Goal: Task Accomplishment & Management: Use online tool/utility

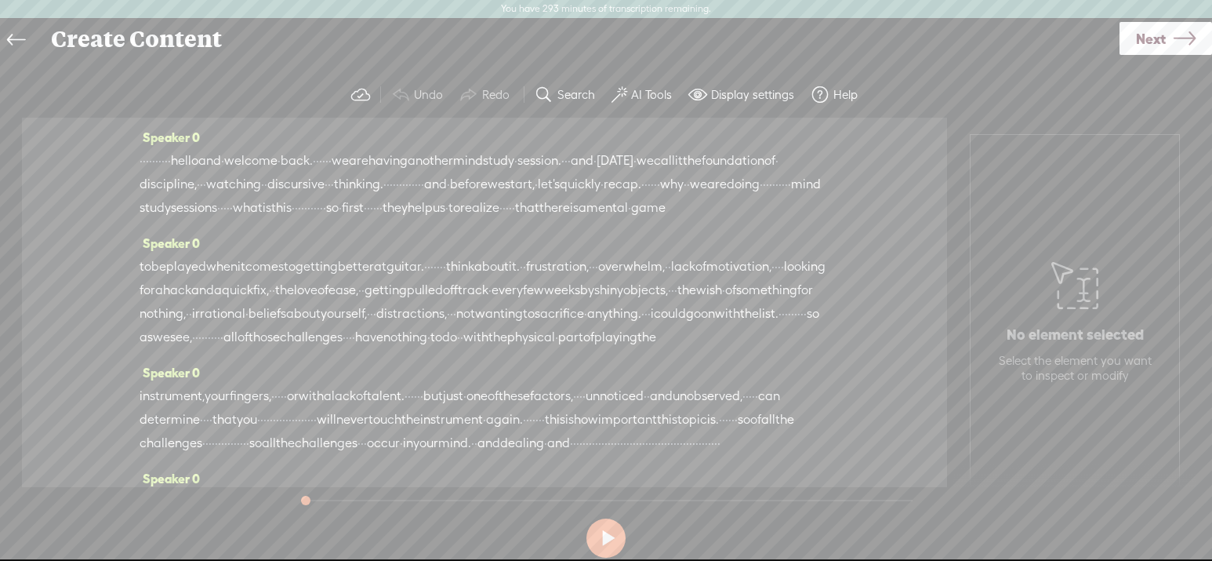
click at [143, 162] on span "·" at bounding box center [141, 161] width 3 height 24
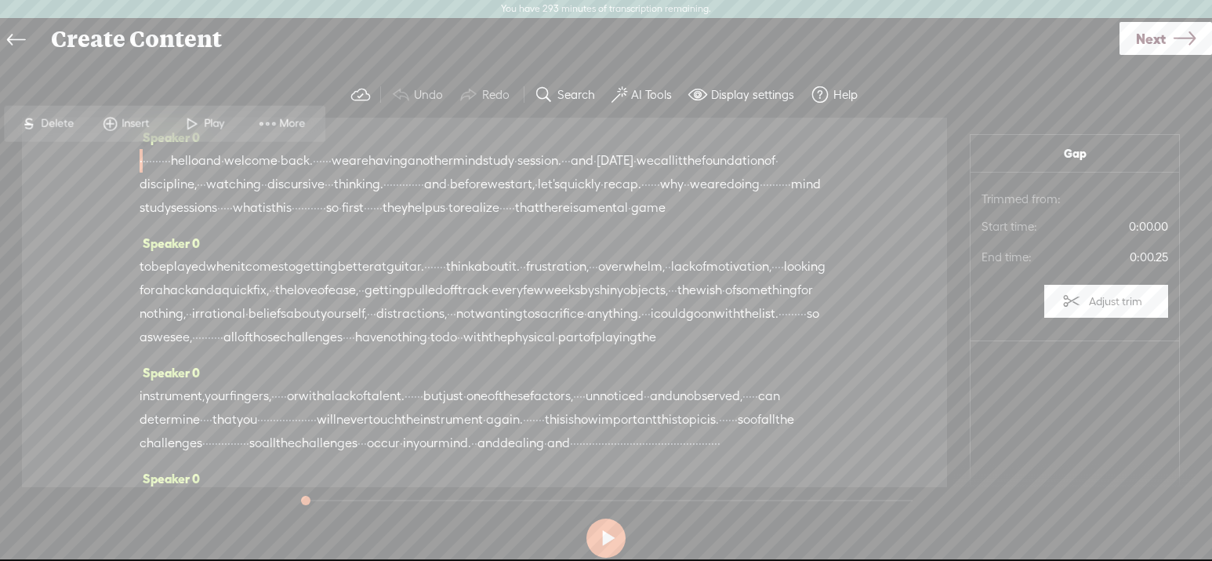
click at [193, 121] on span at bounding box center [192, 123] width 24 height 28
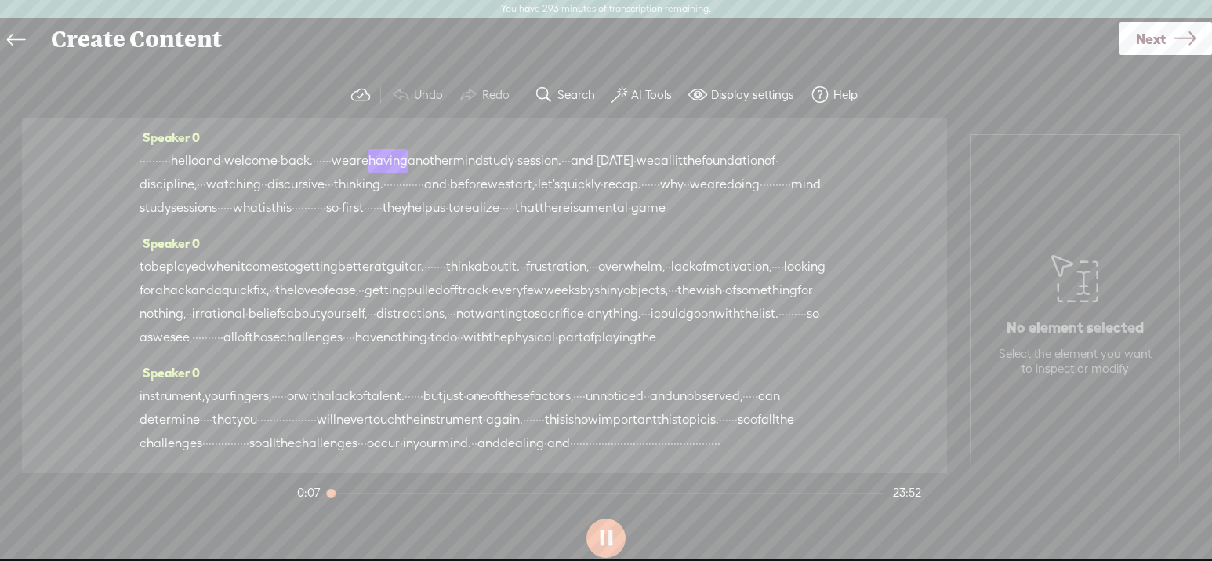
click at [143, 163] on span "·" at bounding box center [141, 161] width 3 height 24
drag, startPoint x: 206, startPoint y: 162, endPoint x: 143, endPoint y: 158, distance: 62.8
click at [143, 158] on div "· · · · · · · · · · hello and · welcome · back. · · · · · · we are having anoth…" at bounding box center [485, 184] width 690 height 71
click at [154, 158] on span "[S]" at bounding box center [148, 161] width 16 height 14
drag, startPoint x: 714, startPoint y: 185, endPoint x: 632, endPoint y: 188, distance: 82.4
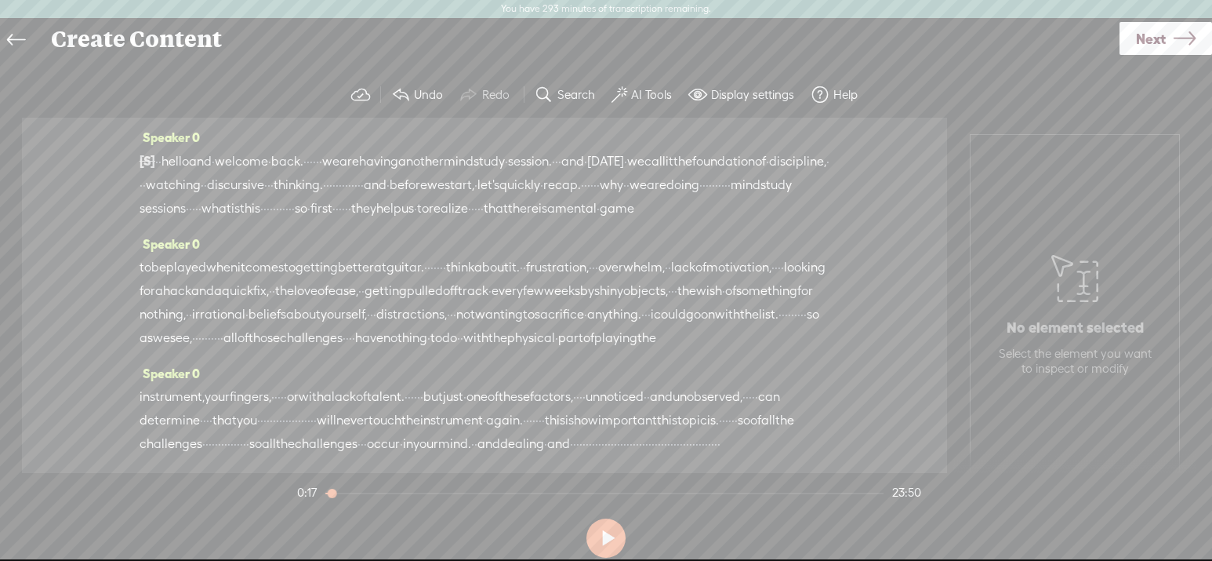
click at [632, 188] on div "[S] · · · · · · · · · · hello and · welcome · back. · · · · · · we are having a…" at bounding box center [485, 184] width 690 height 71
click at [323, 188] on span "thinking." at bounding box center [298, 186] width 49 height 24
drag, startPoint x: 303, startPoint y: 206, endPoint x: 282, endPoint y: 209, distance: 21.4
click at [282, 209] on div "[S] · · · · · · · · · · hello and · welcome · back. · · · · · · we are having a…" at bounding box center [485, 185] width 690 height 72
click at [484, 198] on span "quickly" at bounding box center [504, 186] width 41 height 24
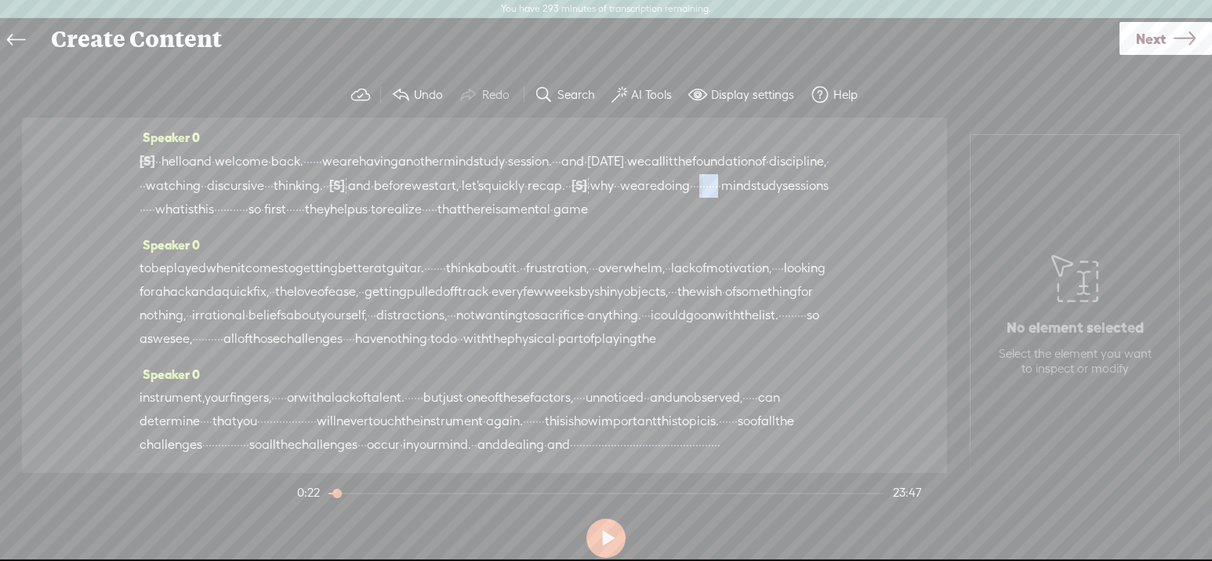
drag, startPoint x: 522, startPoint y: 203, endPoint x: 466, endPoint y: 204, distance: 56.5
click at [466, 204] on div "[S] · · · · · · · · · · hello and · welcome · back. · · · · · · we are having a…" at bounding box center [485, 185] width 690 height 72
click at [590, 198] on span "why" at bounding box center [602, 186] width 24 height 24
drag, startPoint x: 769, startPoint y: 209, endPoint x: 806, endPoint y: 207, distance: 36.9
click at [806, 207] on div "[S] · · · · · · · · · · hello and · welcome · back. · · · · · · we are having a…" at bounding box center [485, 185] width 690 height 72
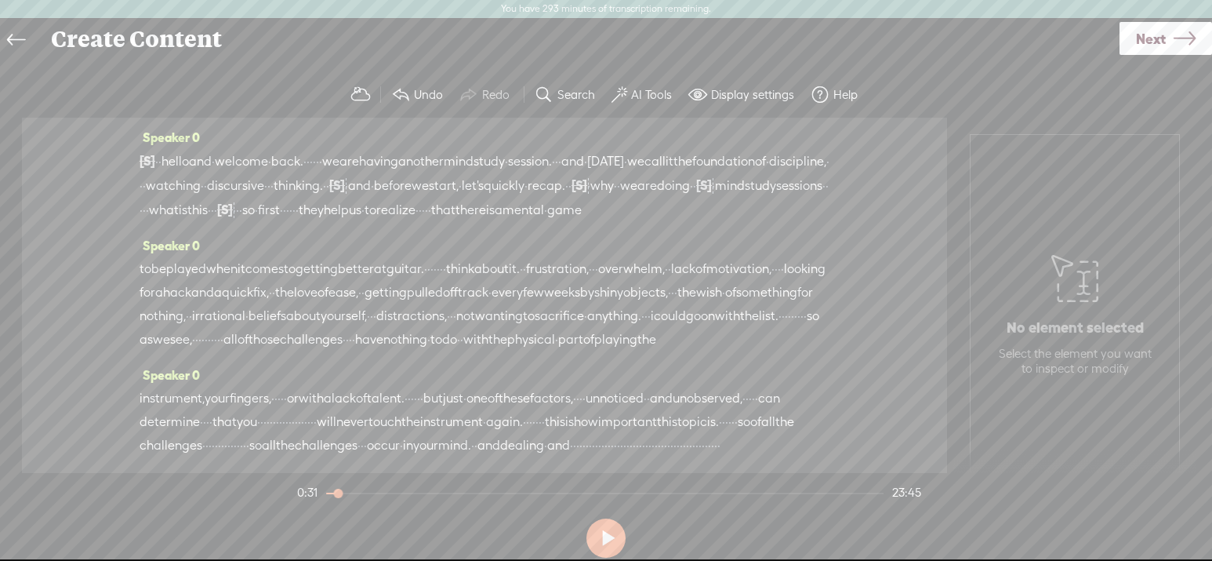
click at [179, 209] on span "what" at bounding box center [164, 210] width 30 height 24
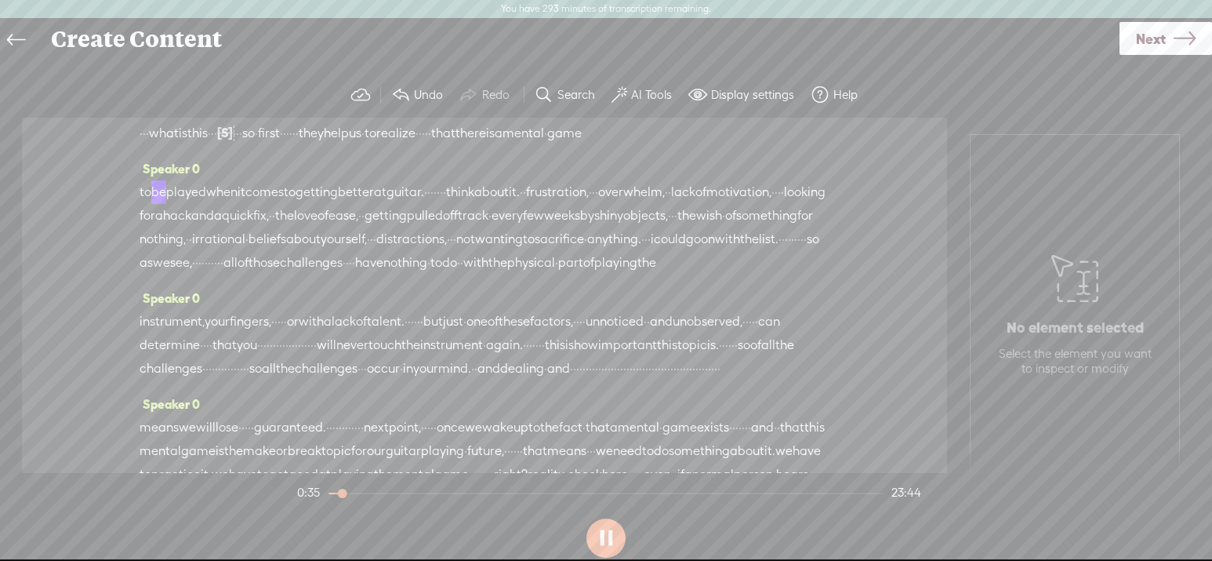
scroll to position [78, 0]
drag, startPoint x: 294, startPoint y: 307, endPoint x: 267, endPoint y: 306, distance: 27.5
click at [267, 273] on div "to be played when it comes to getting better at guitar. · · · · · · · think abo…" at bounding box center [485, 226] width 690 height 94
click at [807, 249] on span "so" at bounding box center [813, 238] width 13 height 24
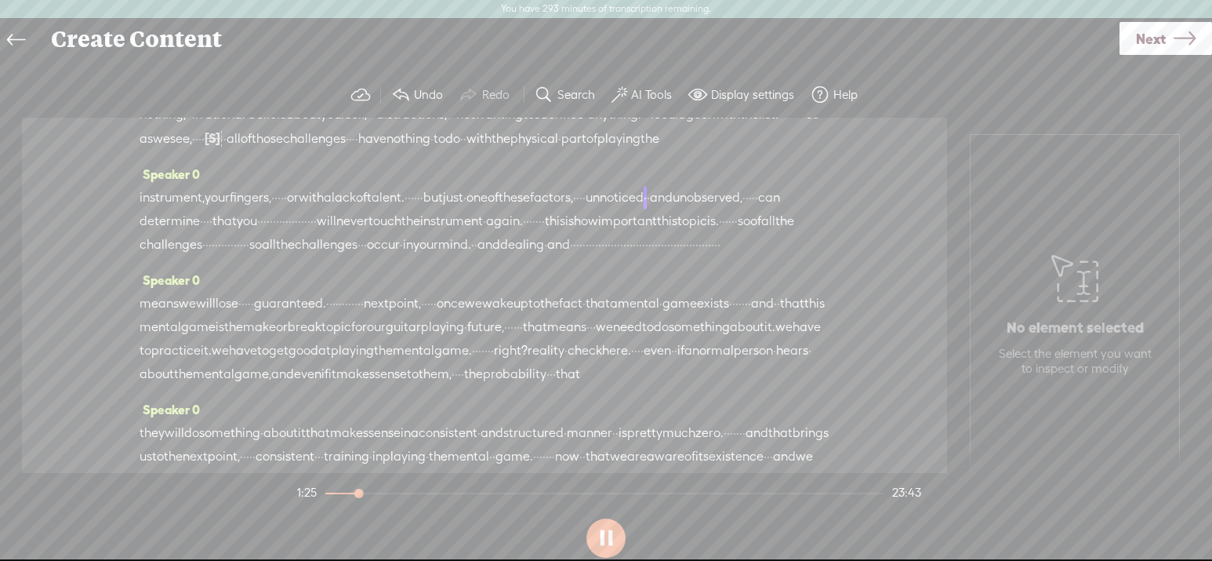
scroll to position [261, 0]
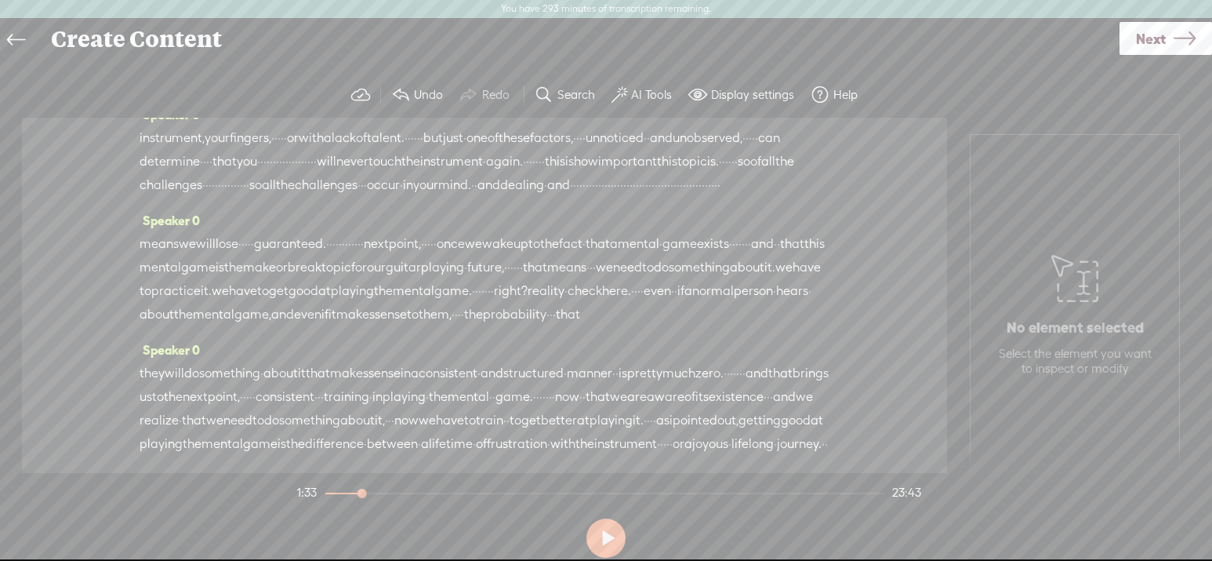
click at [263, 173] on span "·" at bounding box center [261, 162] width 3 height 24
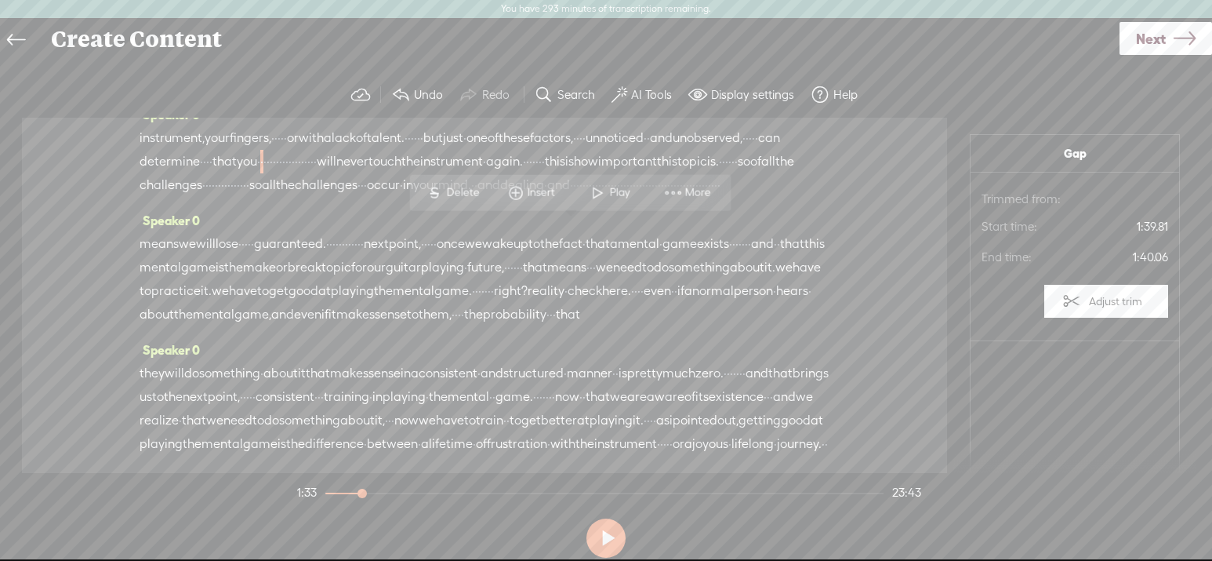
click at [263, 173] on span "·" at bounding box center [261, 162] width 3 height 24
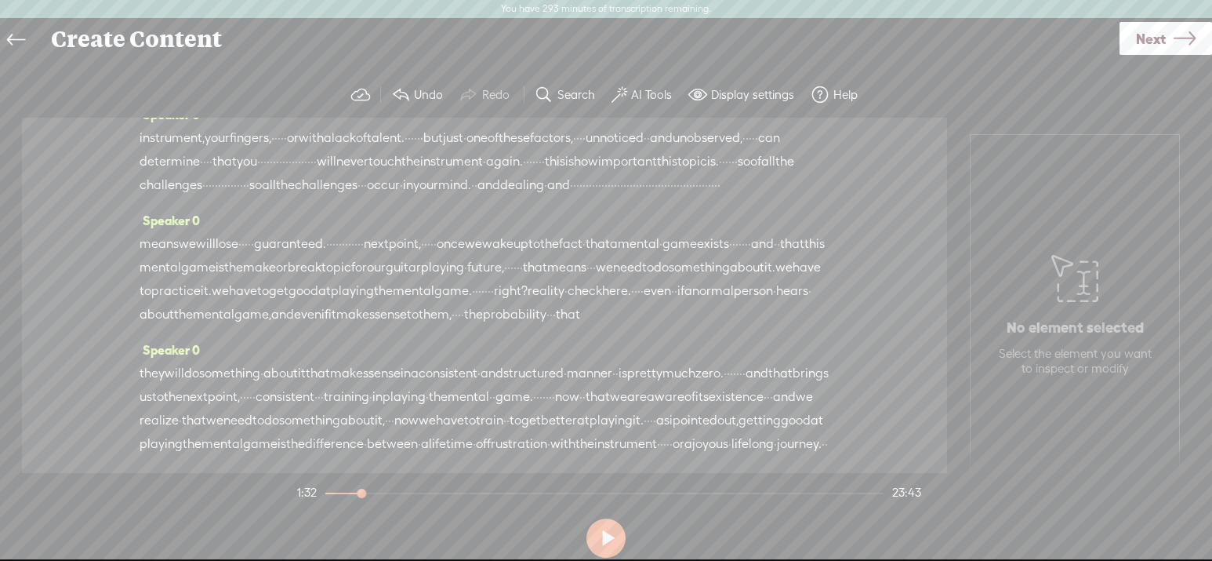
drag, startPoint x: 582, startPoint y: 229, endPoint x: 255, endPoint y: 234, distance: 327.0
click at [255, 197] on div "instrument, your fingers, · · · · · or with a lack of talent. · · · · · · but j…" at bounding box center [485, 161] width 690 height 71
click at [586, 151] on span "unnoticed" at bounding box center [615, 139] width 58 height 24
drag, startPoint x: 288, startPoint y: 223, endPoint x: 263, endPoint y: 226, distance: 25.3
click at [263, 198] on div "instrument, your fingers, · · · · · or with a lack of talent. · · · · · · but j…" at bounding box center [485, 161] width 690 height 71
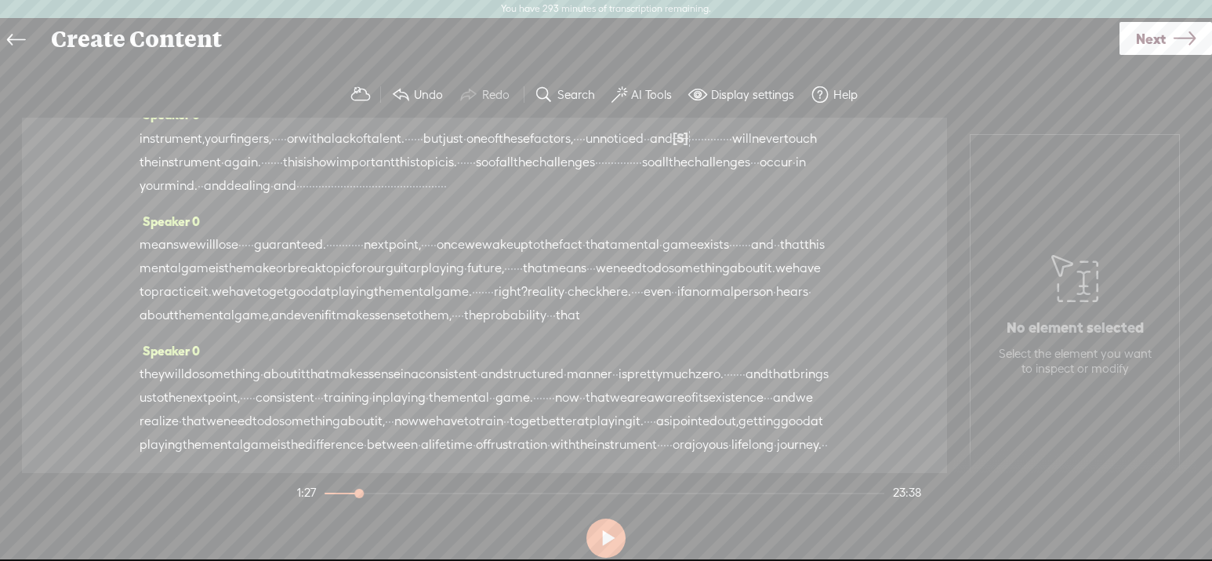
click at [586, 151] on span "unnoticed" at bounding box center [615, 139] width 58 height 24
drag, startPoint x: 287, startPoint y: 227, endPoint x: 256, endPoint y: 228, distance: 31.4
click at [256, 198] on div "instrument, your fingers, · · · · · or with a lack of talent. · · · · · · but j…" at bounding box center [485, 161] width 690 height 71
click at [586, 151] on span "unnoticed" at bounding box center [615, 139] width 58 height 24
drag, startPoint x: 299, startPoint y: 225, endPoint x: 221, endPoint y: 227, distance: 77.7
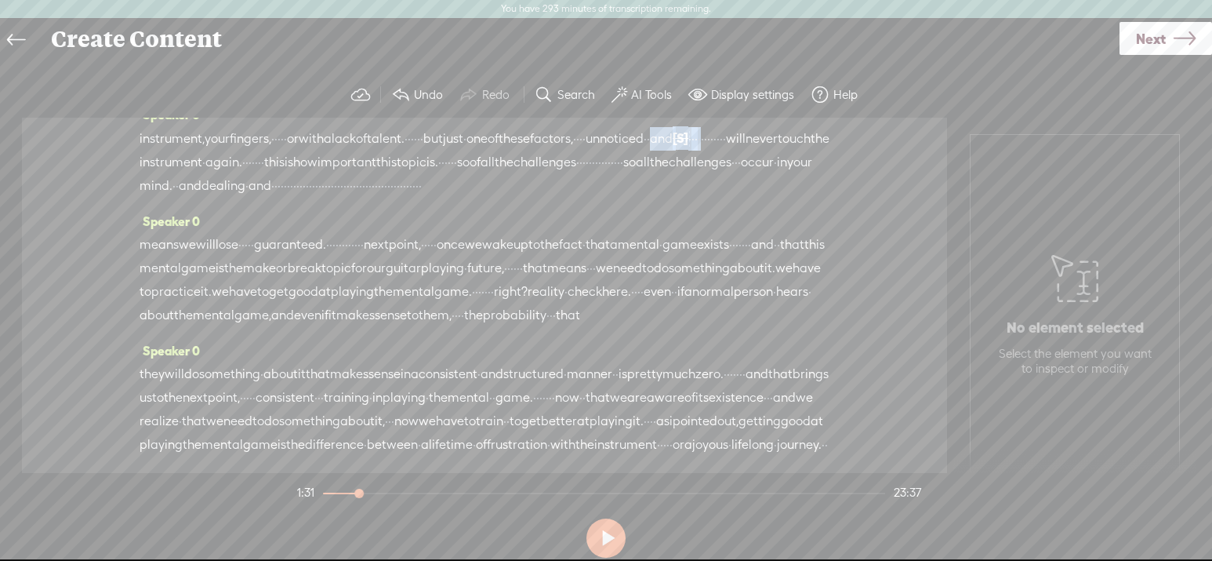
click at [221, 198] on div "instrument, your fingers, · · · · · or with a lack of talent. · · · · · · but j…" at bounding box center [485, 161] width 690 height 71
click at [586, 151] on span "unnoticed" at bounding box center [615, 139] width 58 height 24
click at [530, 151] on span "these" at bounding box center [514, 139] width 31 height 24
drag, startPoint x: 612, startPoint y: 220, endPoint x: 584, endPoint y: 228, distance: 29.5
click at [584, 198] on div "instrument, your fingers, · · · · · or with a lack of talent. · · · · · · but j…" at bounding box center [485, 161] width 690 height 71
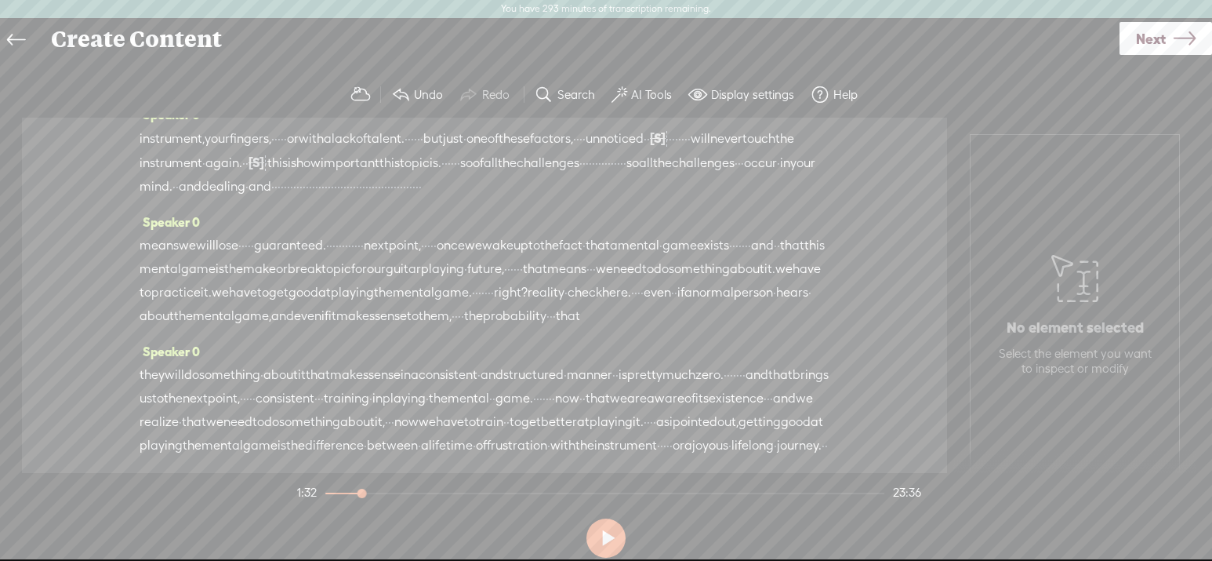
click at [202, 175] on span "instrument" at bounding box center [171, 163] width 63 height 24
drag, startPoint x: 465, startPoint y: 251, endPoint x: 163, endPoint y: 252, distance: 301.9
click at [163, 198] on div "instrument, your fingers, · · · · · or with a lack of talent. · · · · · · but j…" at bounding box center [485, 162] width 690 height 72
click at [400, 175] on span "this" at bounding box center [390, 163] width 20 height 24
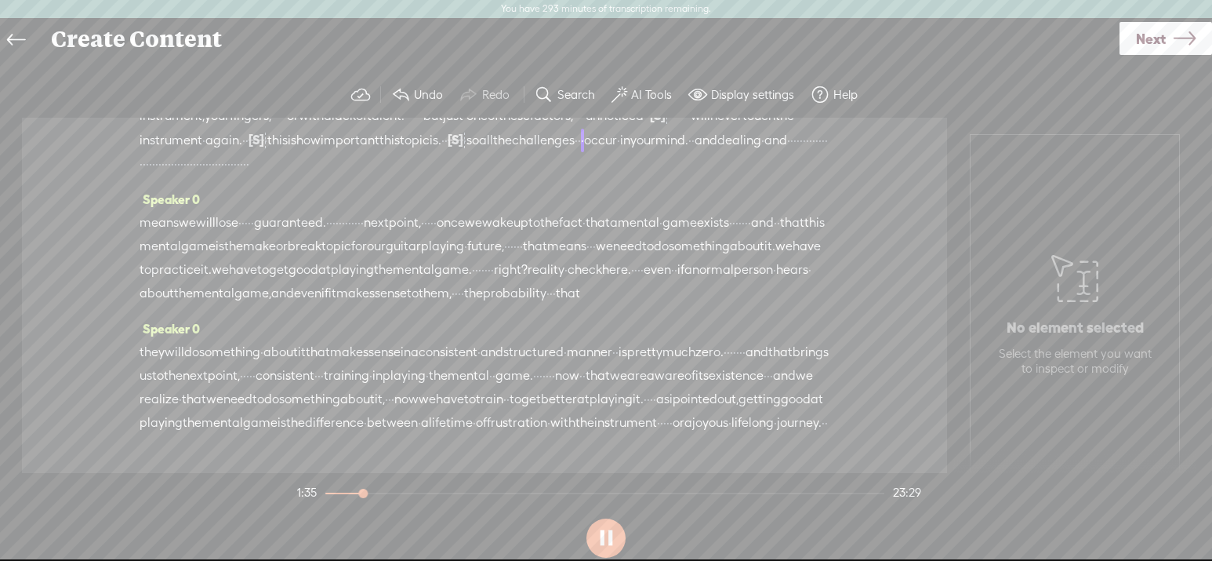
scroll to position [290, 0]
drag, startPoint x: 474, startPoint y: 309, endPoint x: 408, endPoint y: 314, distance: 66.9
click at [408, 299] on div "means we will lose · · · · · guaranteed. · · · · · · · · · · · · next [GEOGRAPH…" at bounding box center [485, 252] width 690 height 94
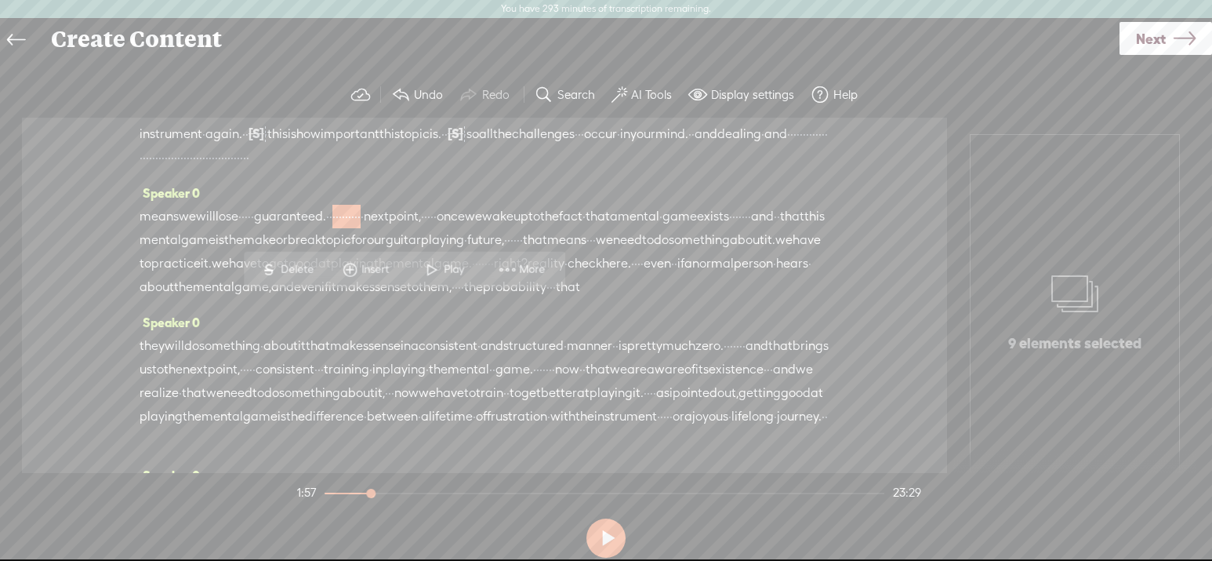
click at [242, 228] on span "·" at bounding box center [239, 217] width 3 height 24
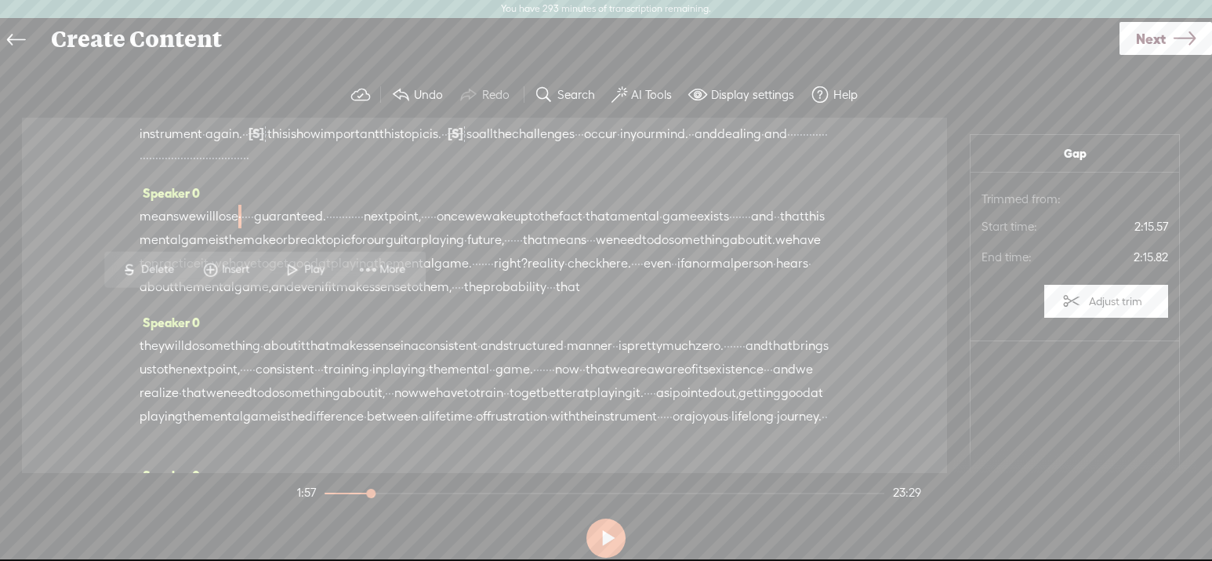
click at [326, 228] on span "guaranteed." at bounding box center [290, 217] width 72 height 24
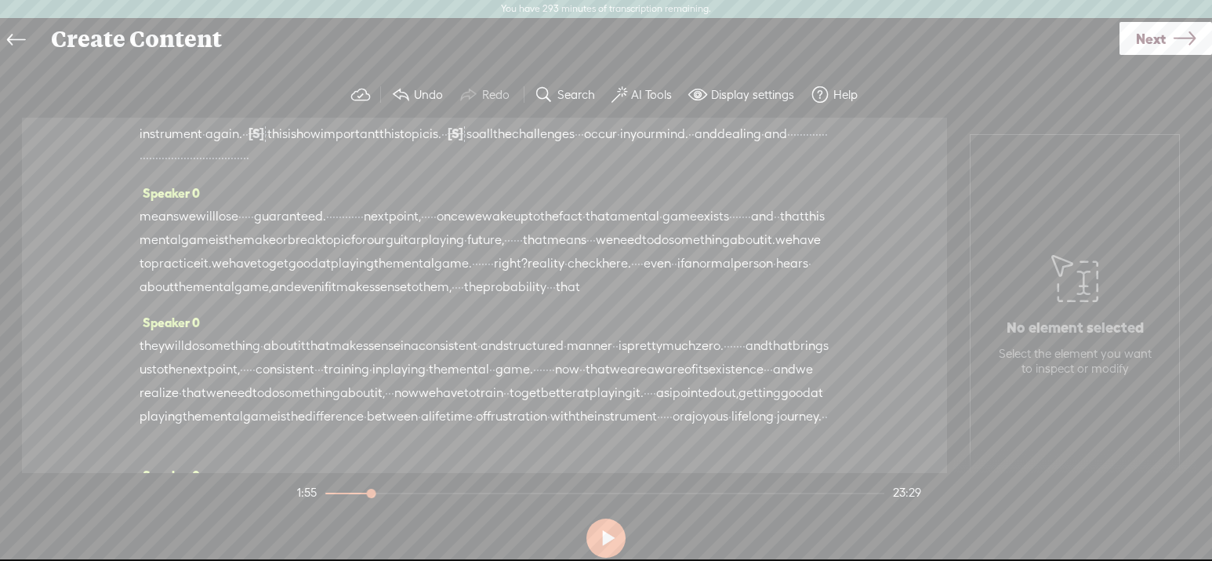
drag, startPoint x: 420, startPoint y: 302, endPoint x: 455, endPoint y: 304, distance: 35.4
click at [456, 299] on div "means we will lose · · · · · guaranteed. · · · · · · · · · · · · next [GEOGRAPH…" at bounding box center [485, 252] width 690 height 94
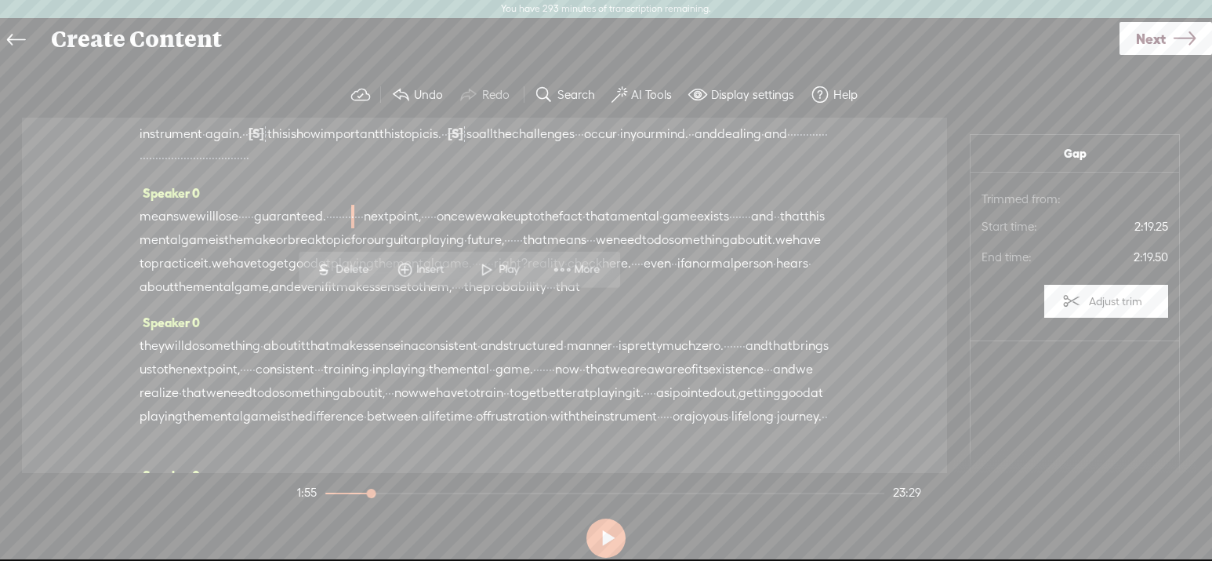
drag, startPoint x: 414, startPoint y: 310, endPoint x: 470, endPoint y: 311, distance: 55.7
click at [470, 299] on div "means we will lose · · · · · guaranteed. · · · · · · · · · · · · next [GEOGRAPH…" at bounding box center [485, 252] width 690 height 94
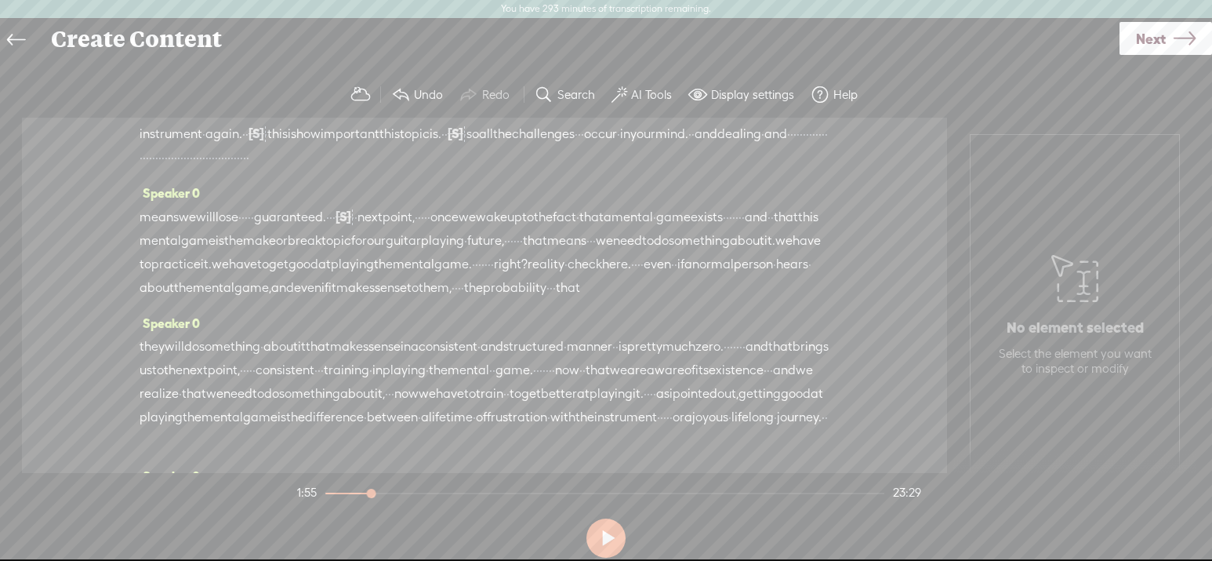
click at [326, 229] on span "guaranteed." at bounding box center [290, 217] width 72 height 24
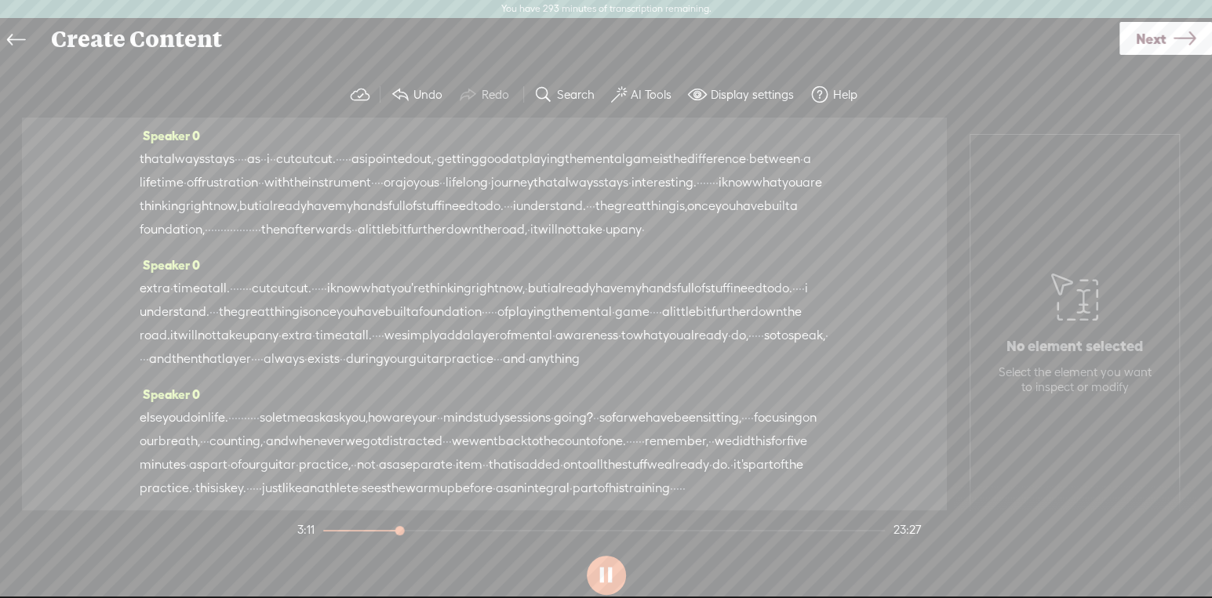
scroll to position [634, 0]
drag, startPoint x: 446, startPoint y: 319, endPoint x: 138, endPoint y: 322, distance: 308.2
click at [138, 322] on div "Speaker 0 [S] · · · · · · · · · · hello and · welcome · back. · · · · · · we ar…" at bounding box center [484, 314] width 925 height 393
click at [692, 85] on span "joyous" at bounding box center [710, 74] width 36 height 24
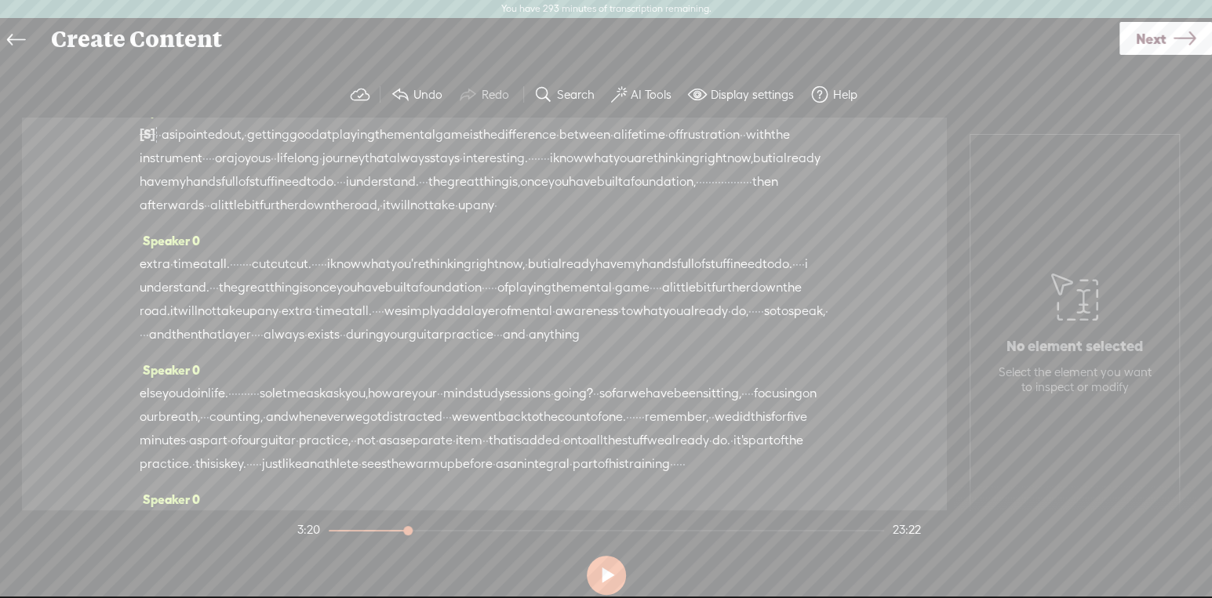
scroll to position [655, 0]
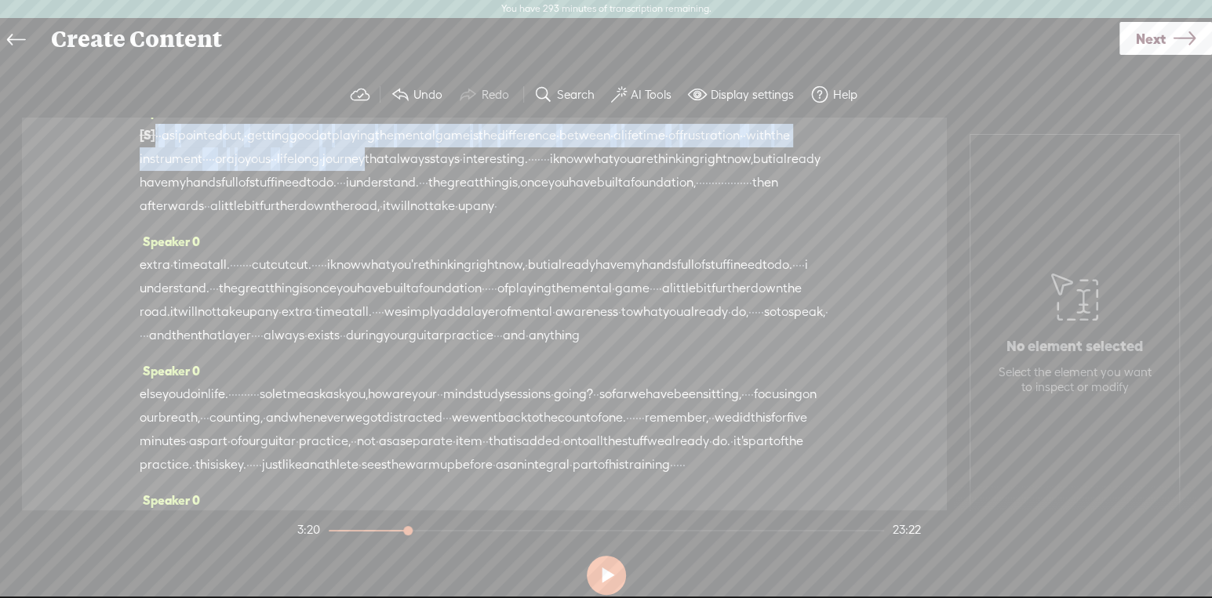
drag, startPoint x: 573, startPoint y: 321, endPoint x: 140, endPoint y: 299, distance: 434.2
click at [140, 218] on div "[S] that always stays · · · · as · · i · · cut cut cut. · · · · · · as i pointe…" at bounding box center [484, 170] width 689 height 95
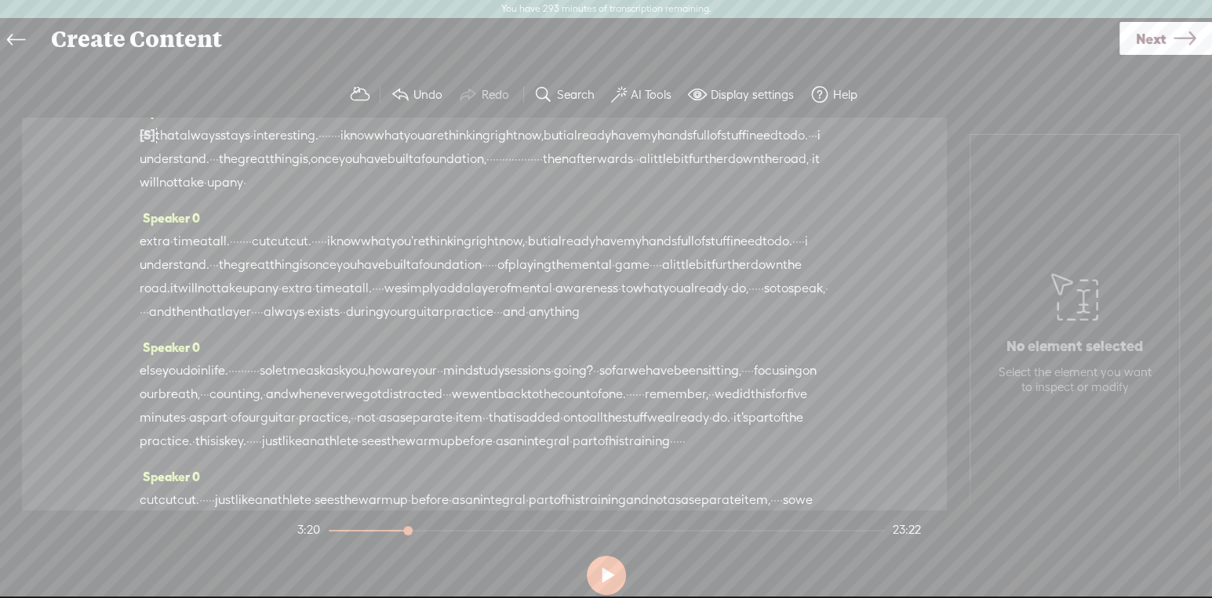
click at [692, 64] on span "joyous" at bounding box center [710, 53] width 36 height 24
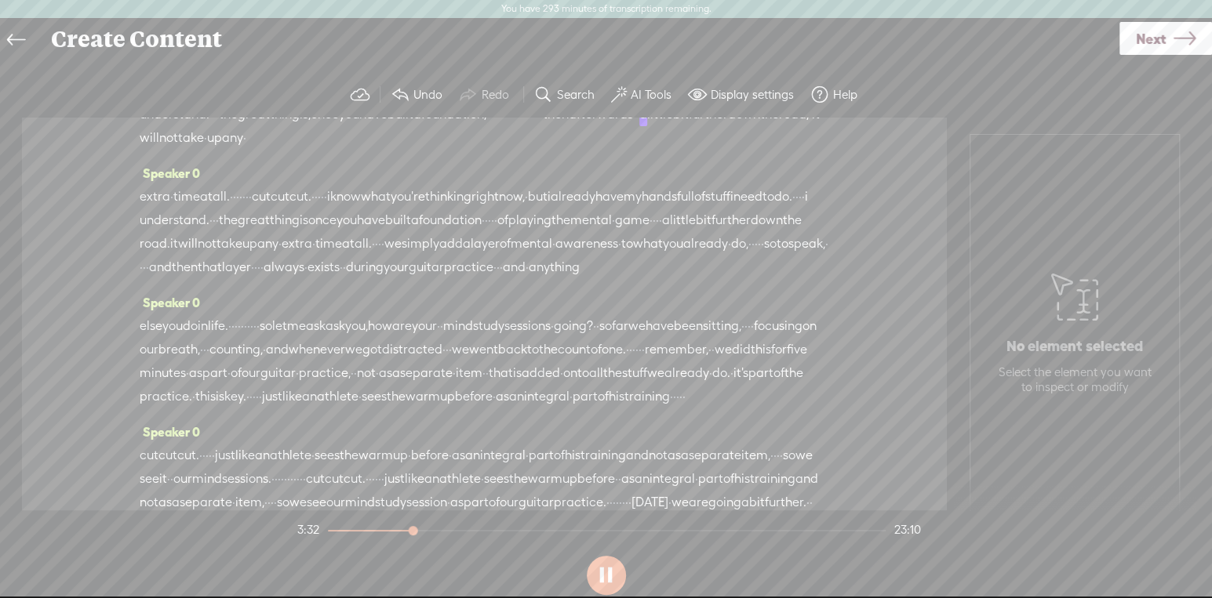
scroll to position [707, 0]
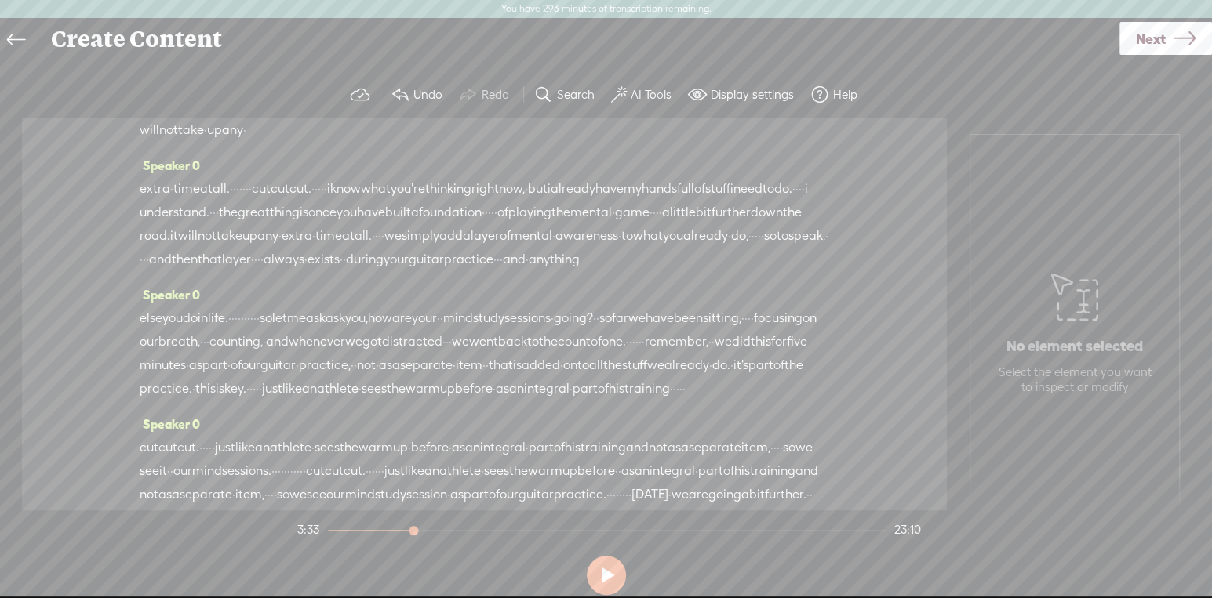
drag, startPoint x: 219, startPoint y: 398, endPoint x: 143, endPoint y: 354, distance: 87.1
click at [143, 271] on div "extra · time at all. · · · · · · · cut cut cut. · · · · · i know what you're th…" at bounding box center [484, 224] width 689 height 94
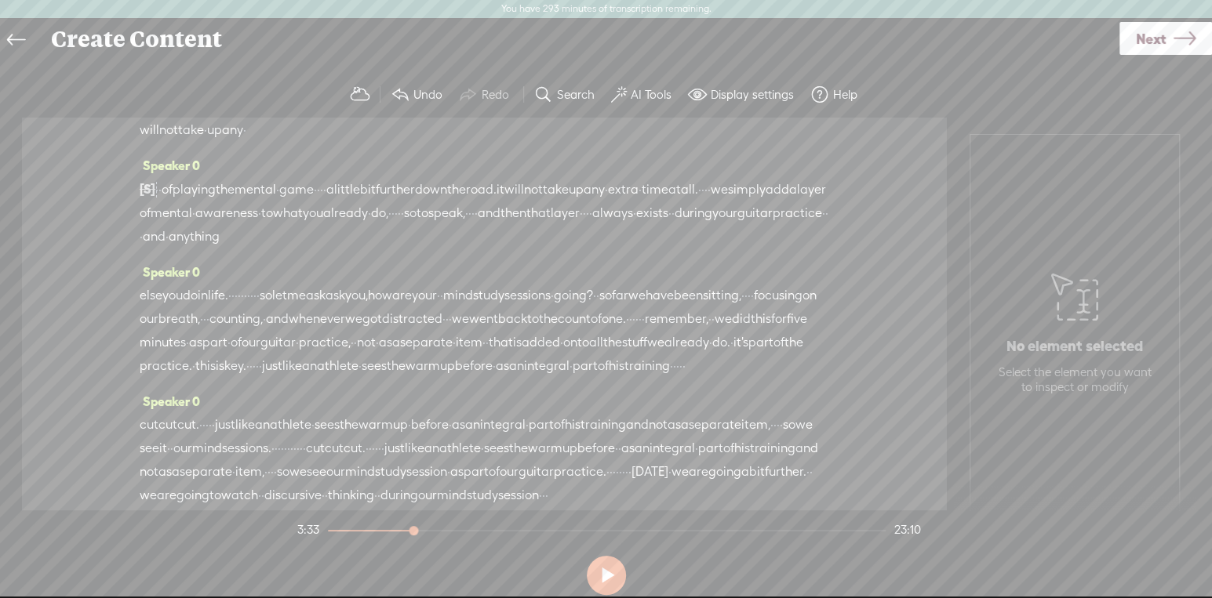
click at [413, 118] on span "built" at bounding box center [400, 107] width 26 height 24
drag, startPoint x: 147, startPoint y: 292, endPoint x: 768, endPoint y: 302, distance: 620.3
click at [768, 154] on div "Speaker 0 [S] that always stays · · · · as · · i · · cut cut cut. · · · · · · a…" at bounding box center [484, 100] width 689 height 107
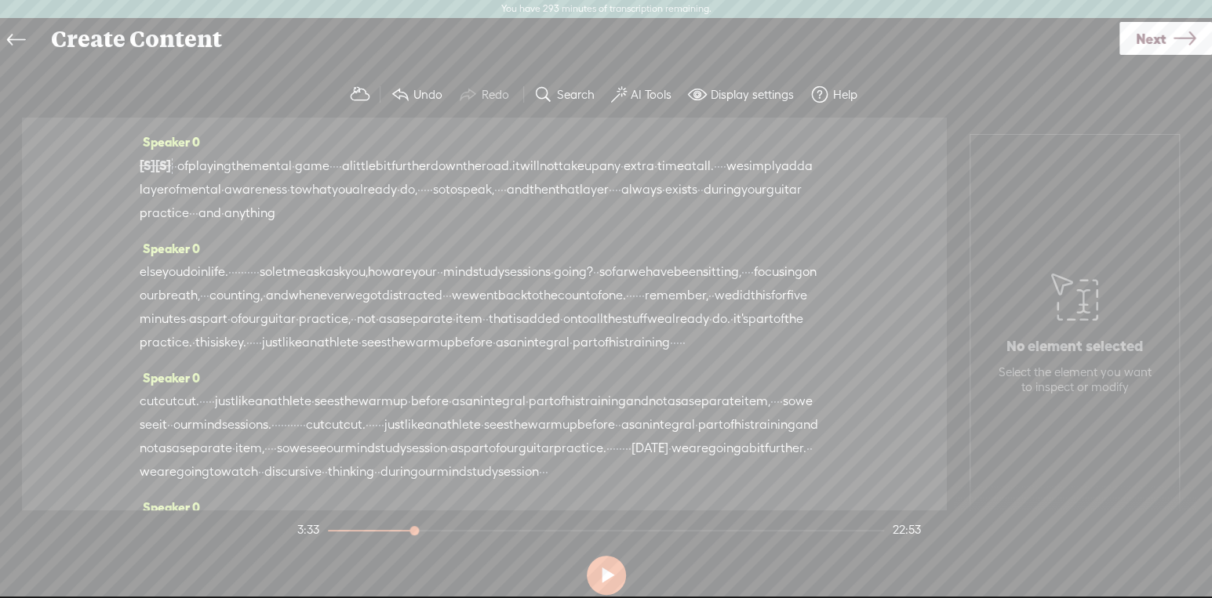
click at [486, 118] on span "foundation," at bounding box center [453, 107] width 65 height 24
click at [180, 95] on span "that" at bounding box center [167, 83] width 24 height 24
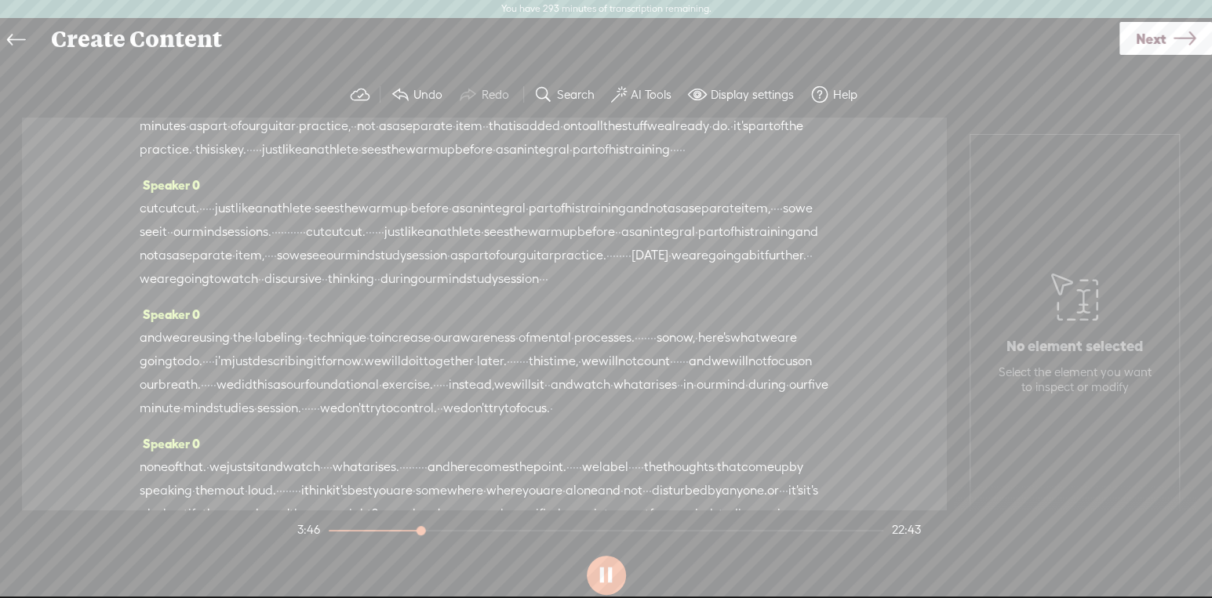
scroll to position [902, 0]
drag, startPoint x: 331, startPoint y: 256, endPoint x: 284, endPoint y: 260, distance: 47.2
click at [284, 160] on div "else you do in life. · · · · · · · · · · so let me ask ask you, how are your · …" at bounding box center [484, 113] width 689 height 94
click at [153, 90] on span "else" at bounding box center [151, 79] width 23 height 24
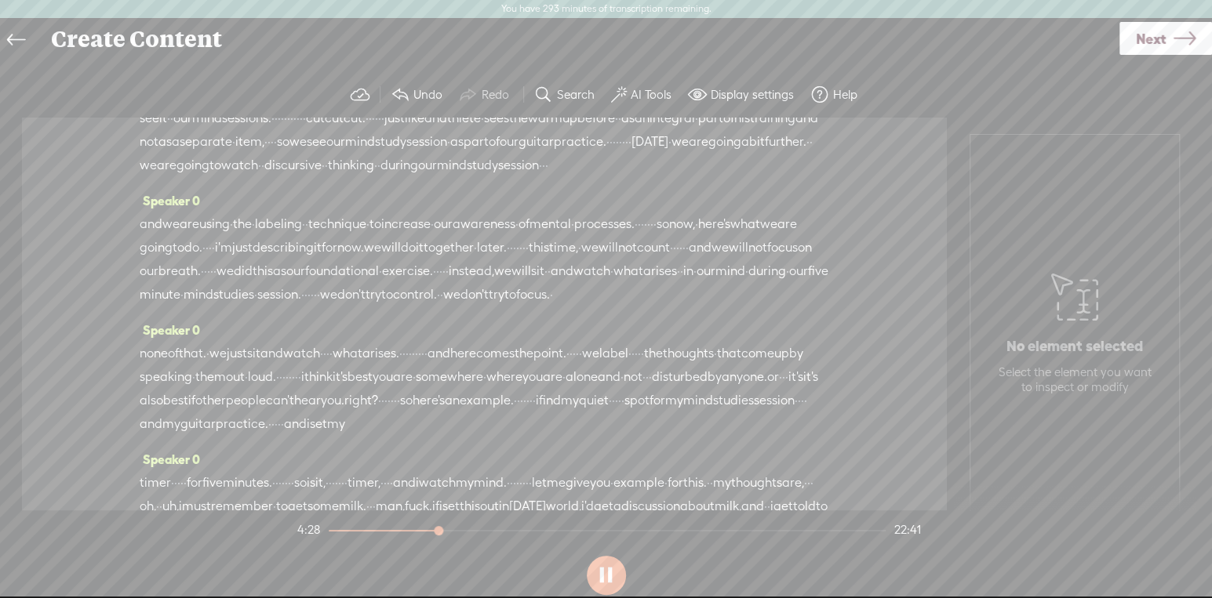
scroll to position [1015, 0]
drag, startPoint x: 311, startPoint y: 244, endPoint x: 307, endPoint y: 260, distance: 16.4
click at [307, 47] on div "else you do in life. · · [S] · · · · · · · · so let me ask ask you, how are you…" at bounding box center [484, -1] width 689 height 95
drag, startPoint x: 231, startPoint y: 296, endPoint x: 154, endPoint y: 300, distance: 77.8
click at [154, 177] on div "[S] · just like an athlete · sees the warm up before · as an integral · part of…" at bounding box center [484, 129] width 689 height 95
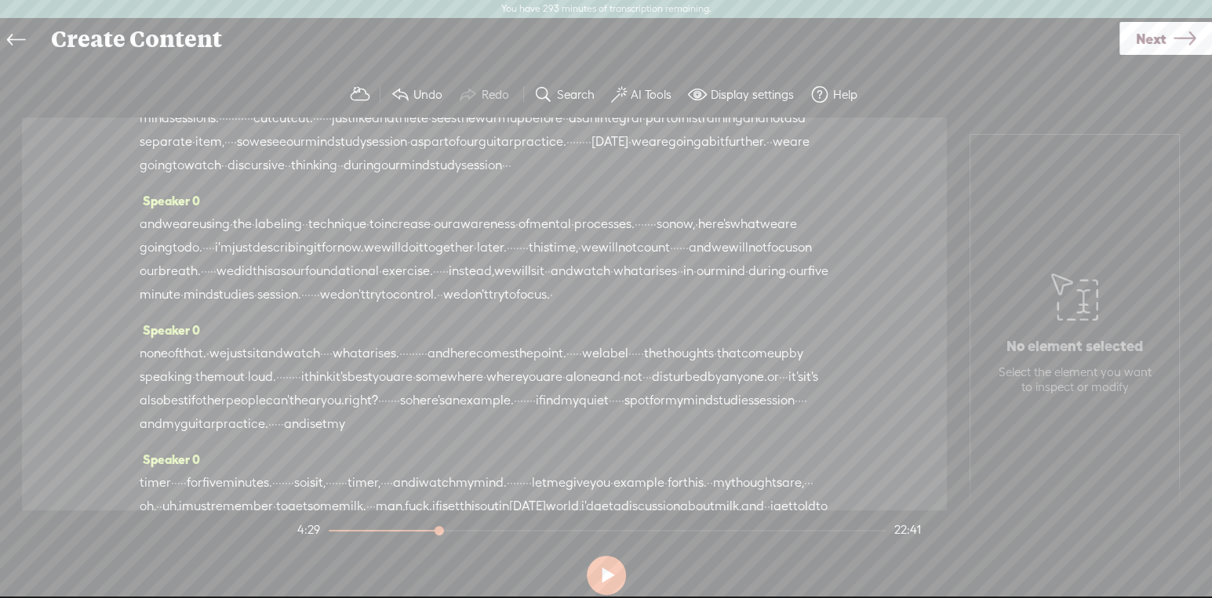
click at [224, 47] on span "is" at bounding box center [220, 36] width 9 height 24
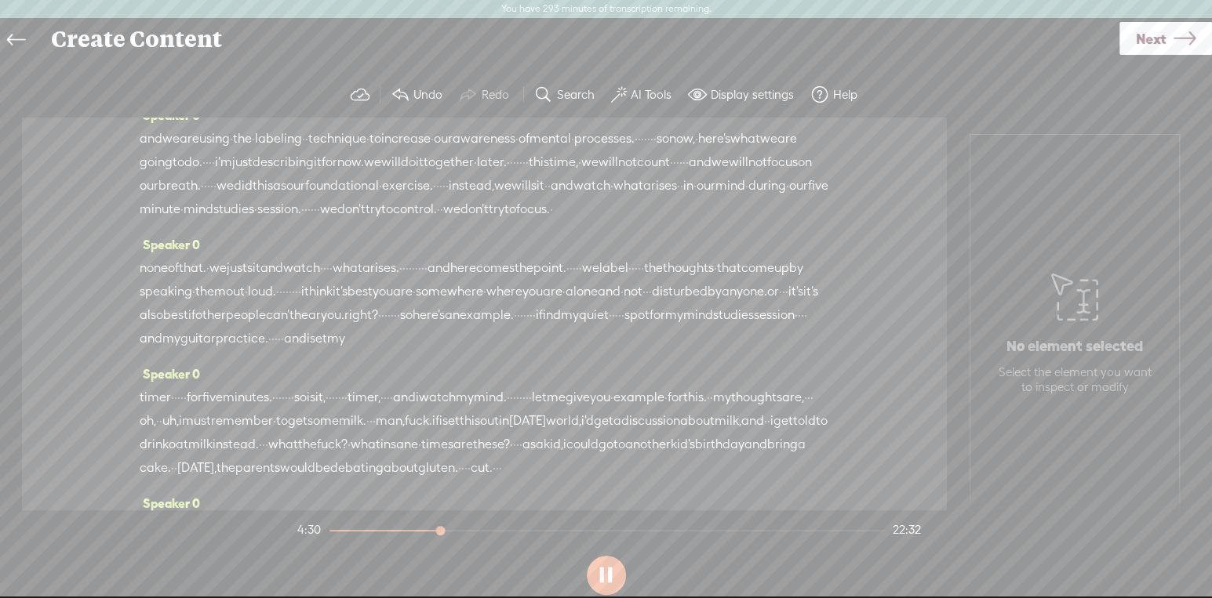
scroll to position [1106, 0]
drag, startPoint x: 684, startPoint y: 234, endPoint x: 139, endPoint y: 218, distance: 545.2
click at [139, 218] on div "Speaker 0 [S] · · · · · · · · · · hello and · welcome · back. · · · · · · we ar…" at bounding box center [484, 314] width 925 height 393
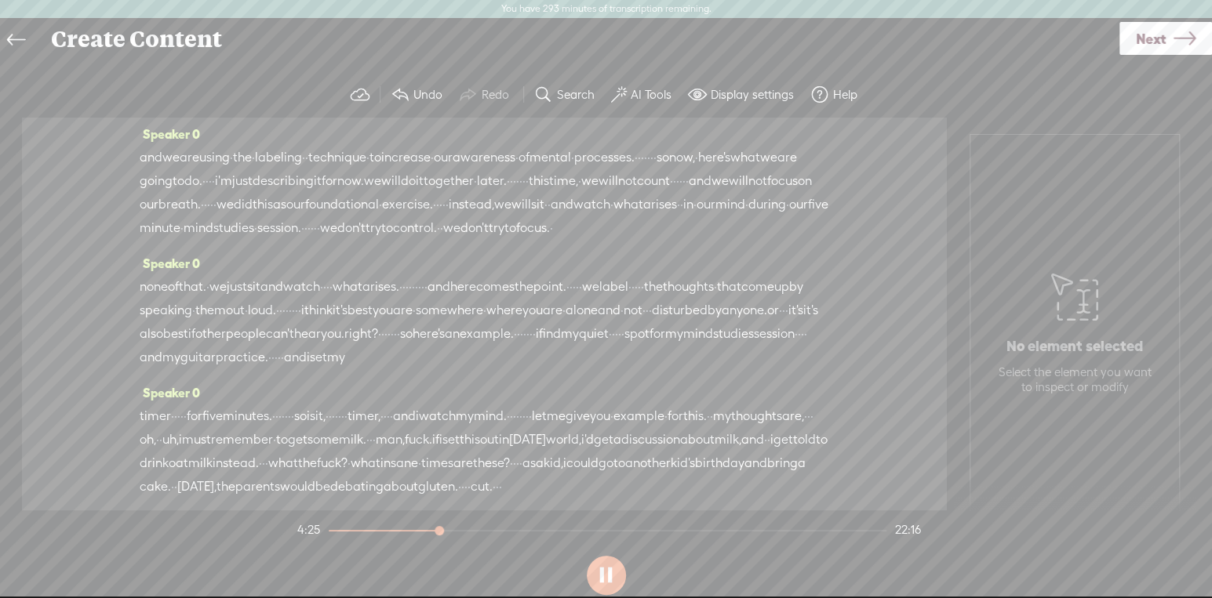
scroll to position [1057, 0]
click at [279, 124] on div "Speaker 0 [S] · just like an athlete · sees the warm up before · as an integral…" at bounding box center [484, 70] width 689 height 107
drag, startPoint x: 278, startPoint y: 198, endPoint x: 319, endPoint y: 199, distance: 41.6
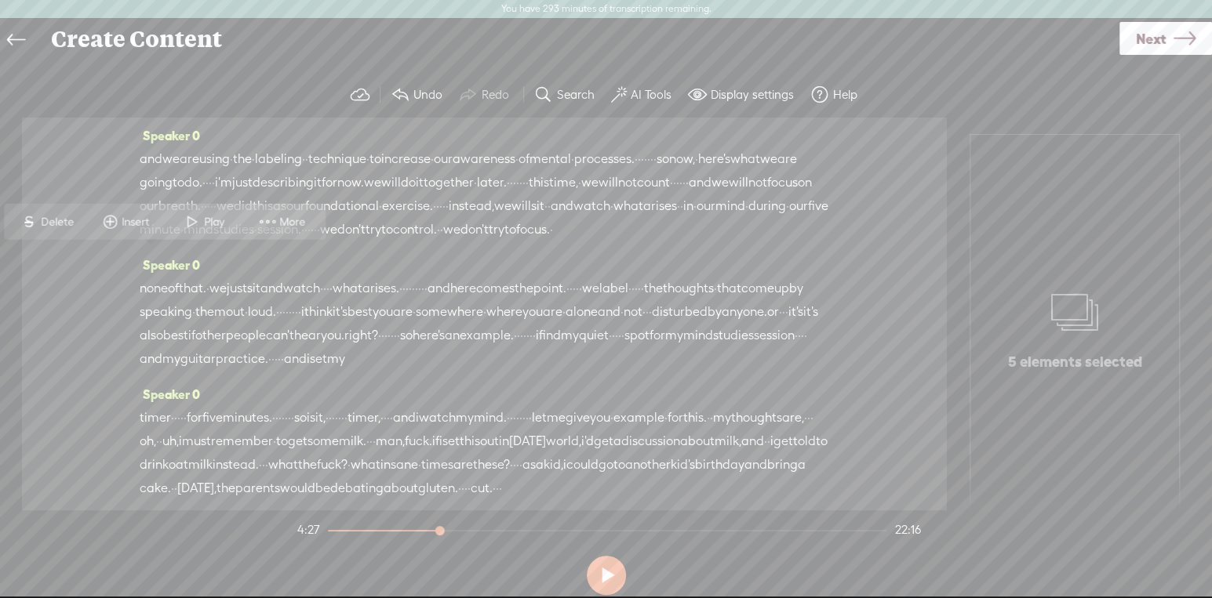
drag, startPoint x: 274, startPoint y: 205, endPoint x: 306, endPoint y: 203, distance: 32.2
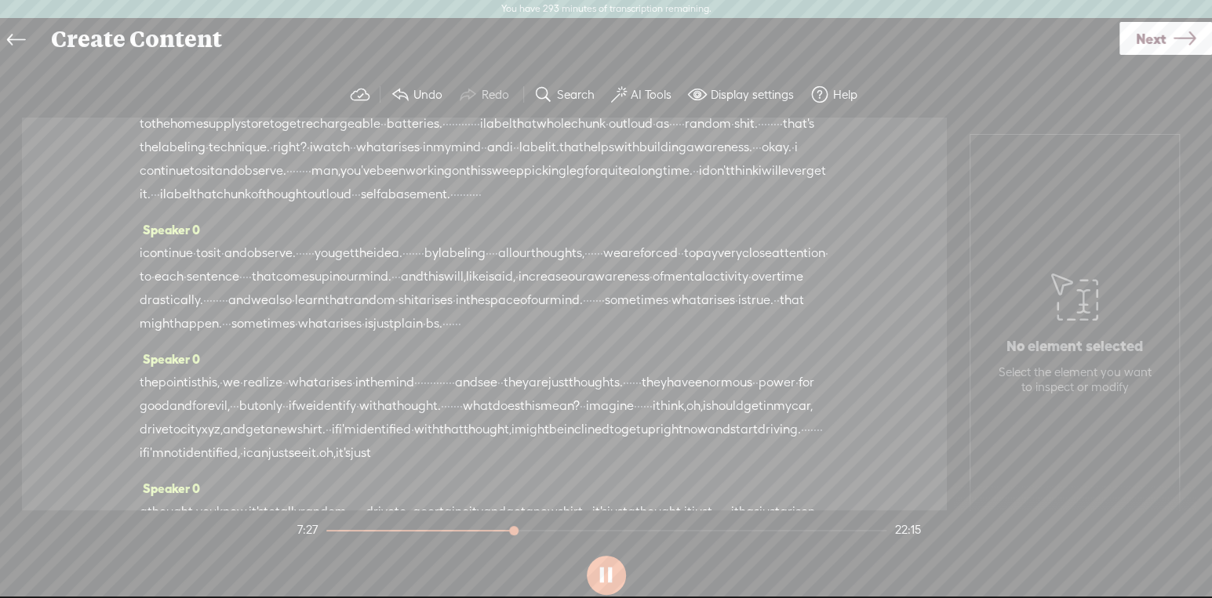
scroll to position [1740, 0]
drag, startPoint x: 499, startPoint y: 236, endPoint x: 287, endPoint y: 244, distance: 211.9
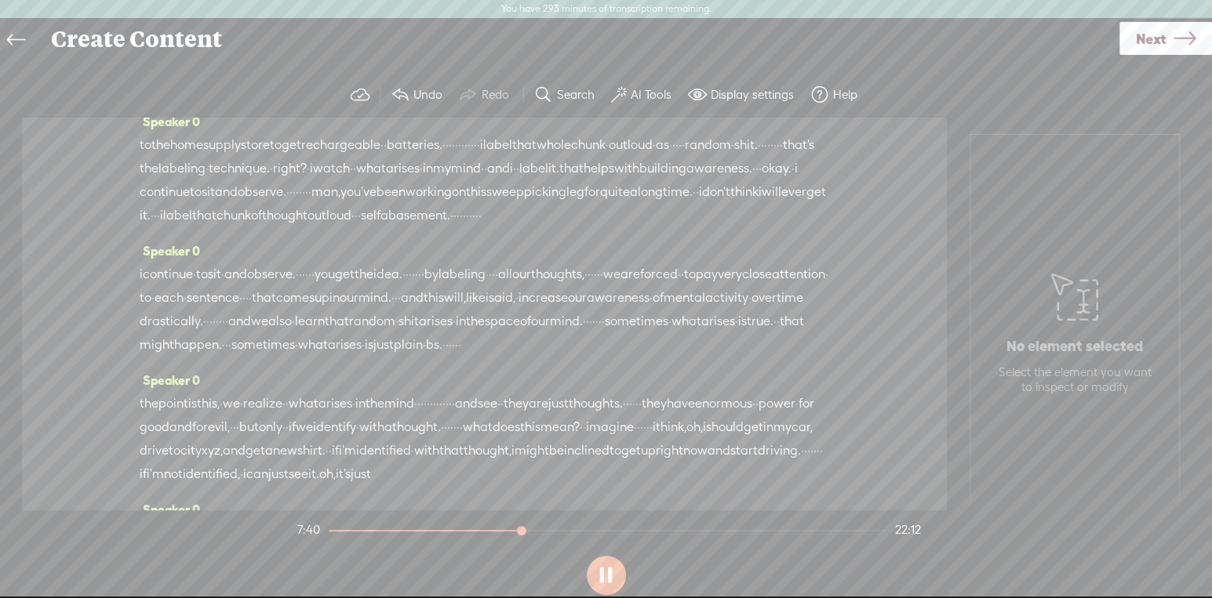
scroll to position [1706, 0]
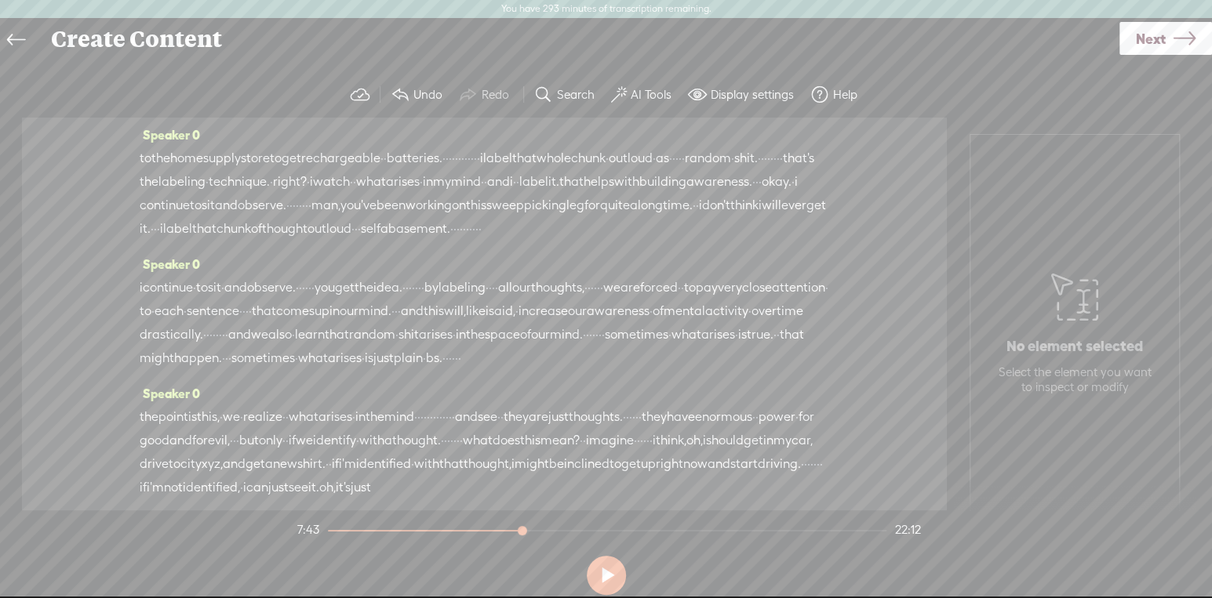
drag, startPoint x: 260, startPoint y: 380, endPoint x: 252, endPoint y: 274, distance: 107.0
click at [252, 274] on div "Speaker 0 [S] · · · · · · · · · · hello and · welcome · back. · · · · · · we ar…" at bounding box center [484, 314] width 925 height 393
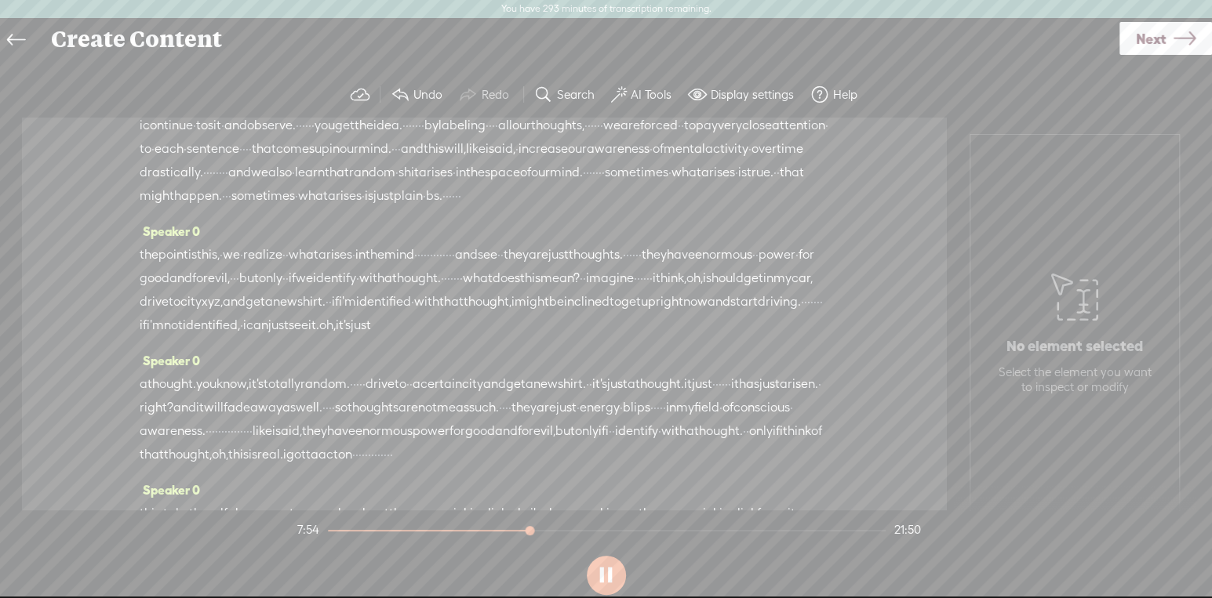
scroll to position [1821, 0]
drag, startPoint x: 706, startPoint y: 268, endPoint x: 827, endPoint y: 267, distance: 121.6
click at [827, 267] on div "Speaker 0 [S] · · · · · · · · · · hello and · welcome · back. · · · · · · we ar…" at bounding box center [484, 314] width 925 height 393
drag, startPoint x: 809, startPoint y: 256, endPoint x: 707, endPoint y: 263, distance: 102.2
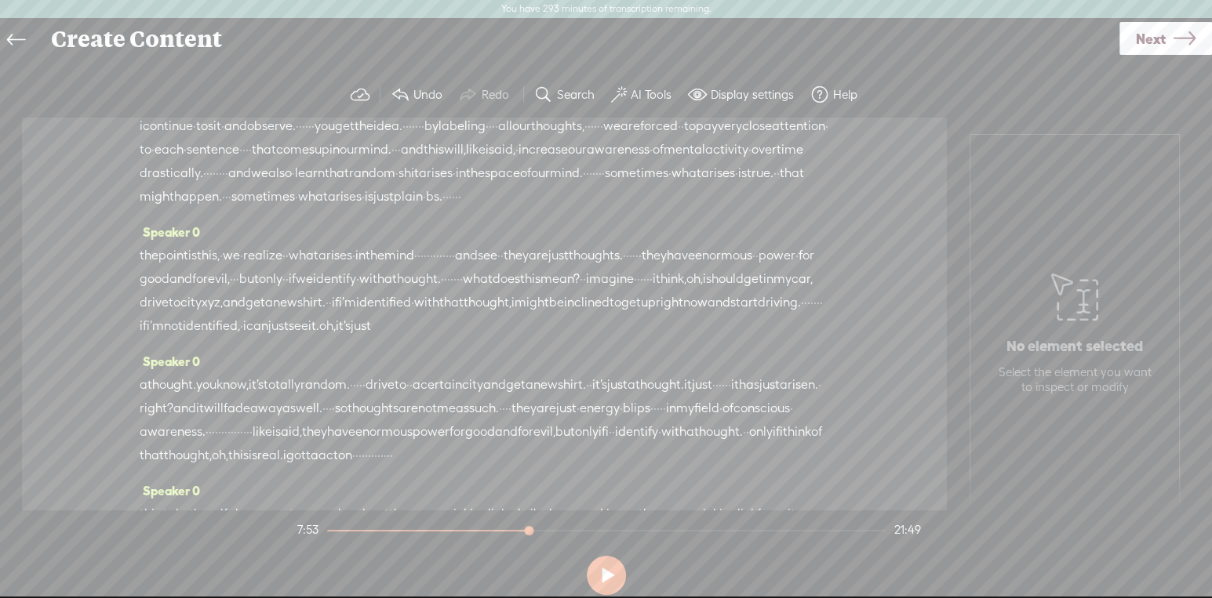
drag, startPoint x: 812, startPoint y: 263, endPoint x: 710, endPoint y: 263, distance: 101.9
drag, startPoint x: 725, startPoint y: 267, endPoint x: 625, endPoint y: 265, distance: 100.4
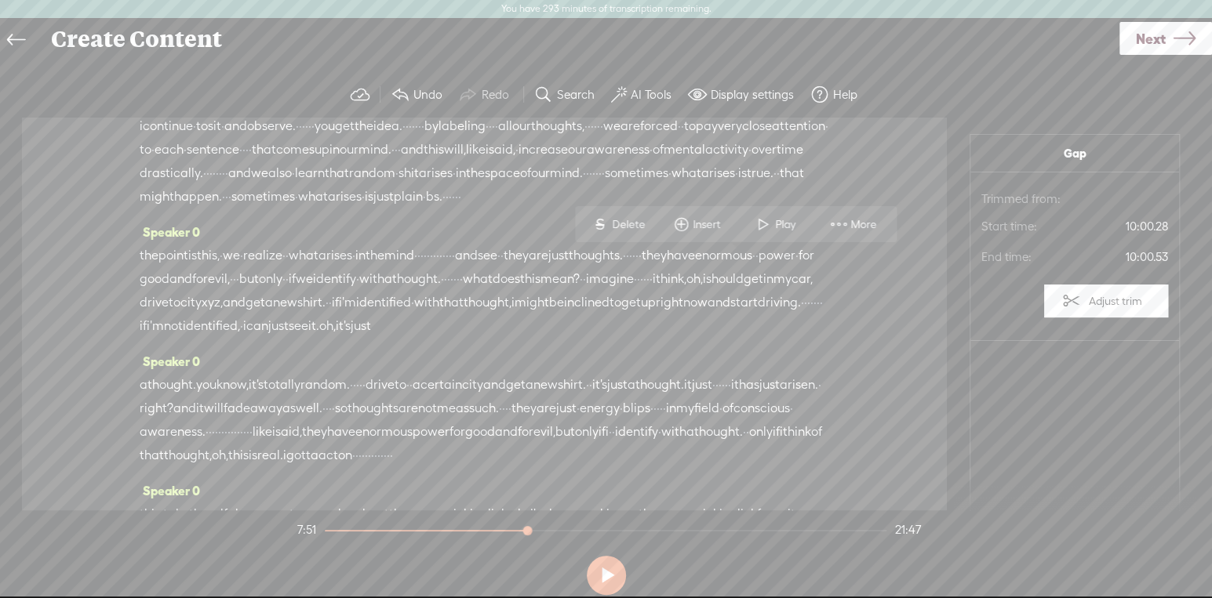
drag, startPoint x: 736, startPoint y: 260, endPoint x: 612, endPoint y: 264, distance: 124.0
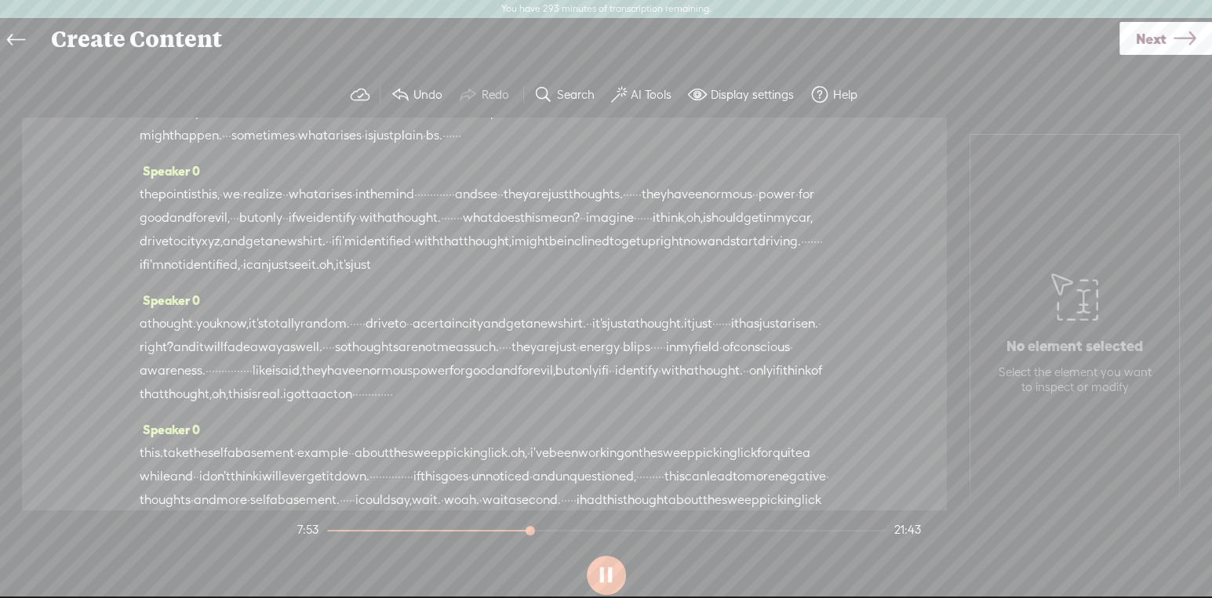
scroll to position [1885, 0]
drag, startPoint x: 238, startPoint y: 280, endPoint x: 220, endPoint y: 278, distance: 17.3
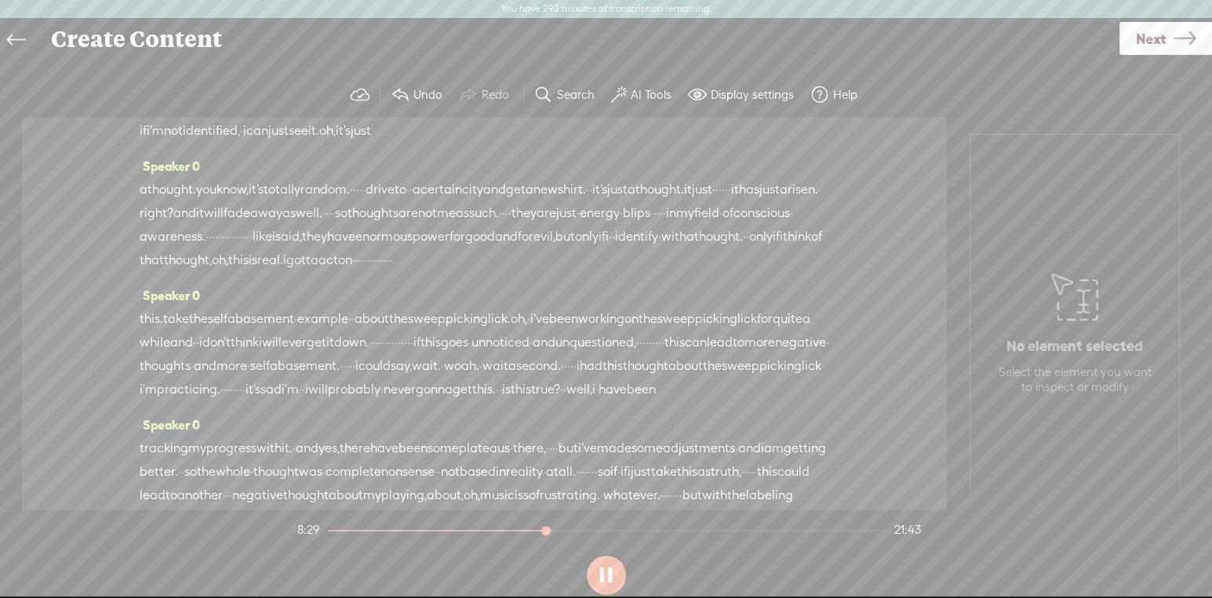
scroll to position [2018, 0]
drag, startPoint x: 391, startPoint y: 271, endPoint x: 373, endPoint y: 275, distance: 18.5
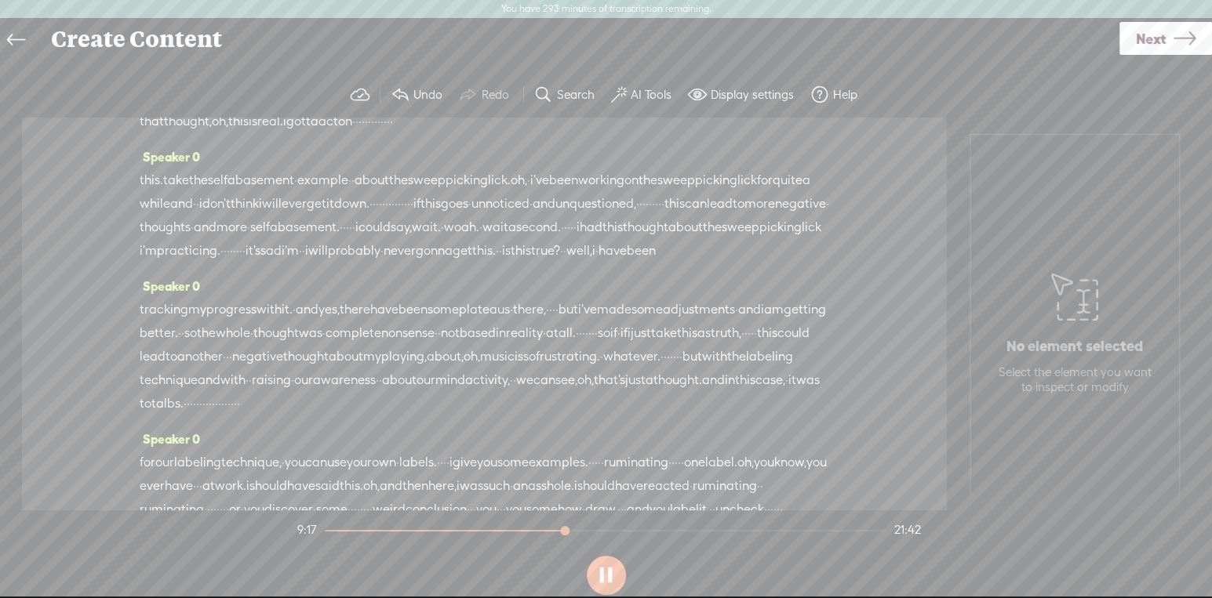
scroll to position [2200, 0]
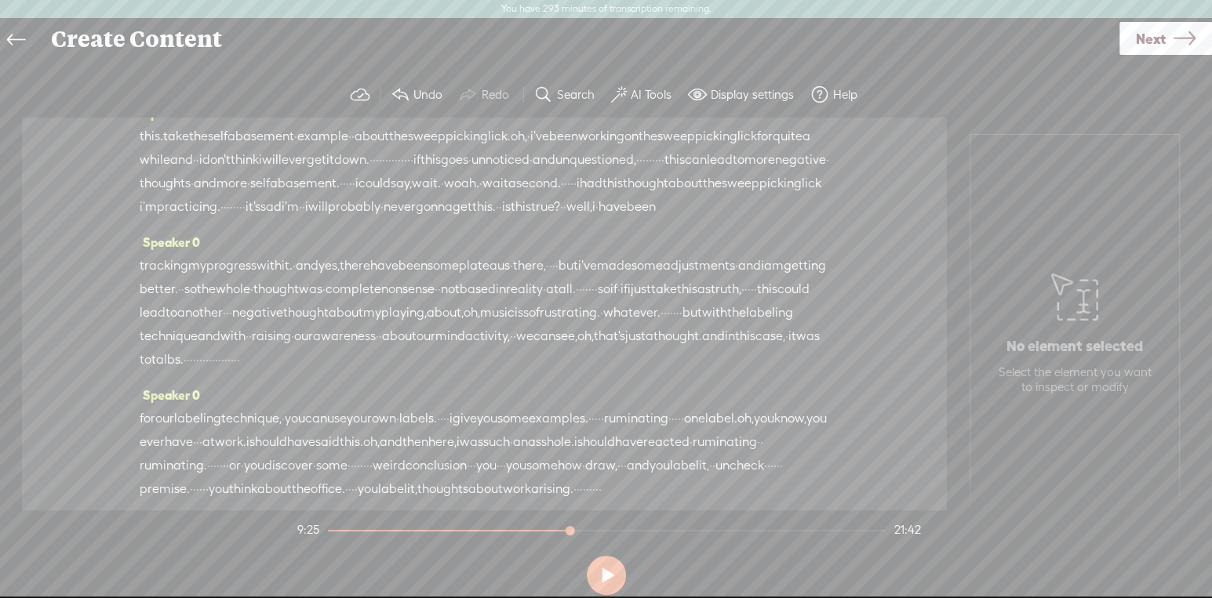
drag, startPoint x: 610, startPoint y: 252, endPoint x: 533, endPoint y: 249, distance: 76.9
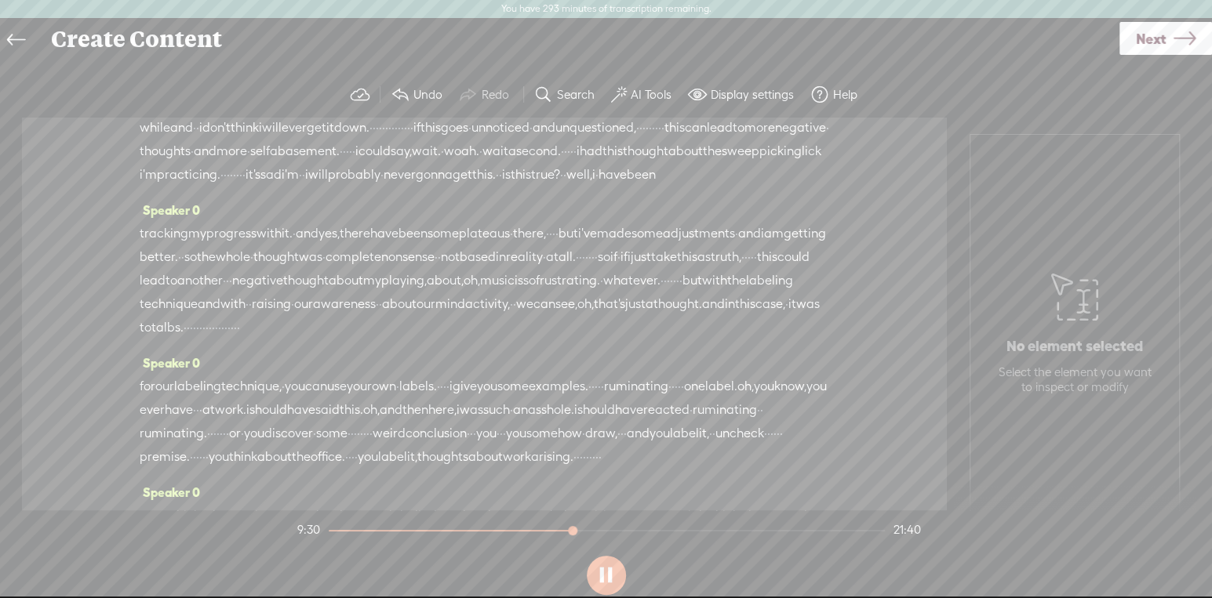
scroll to position [2269, 0]
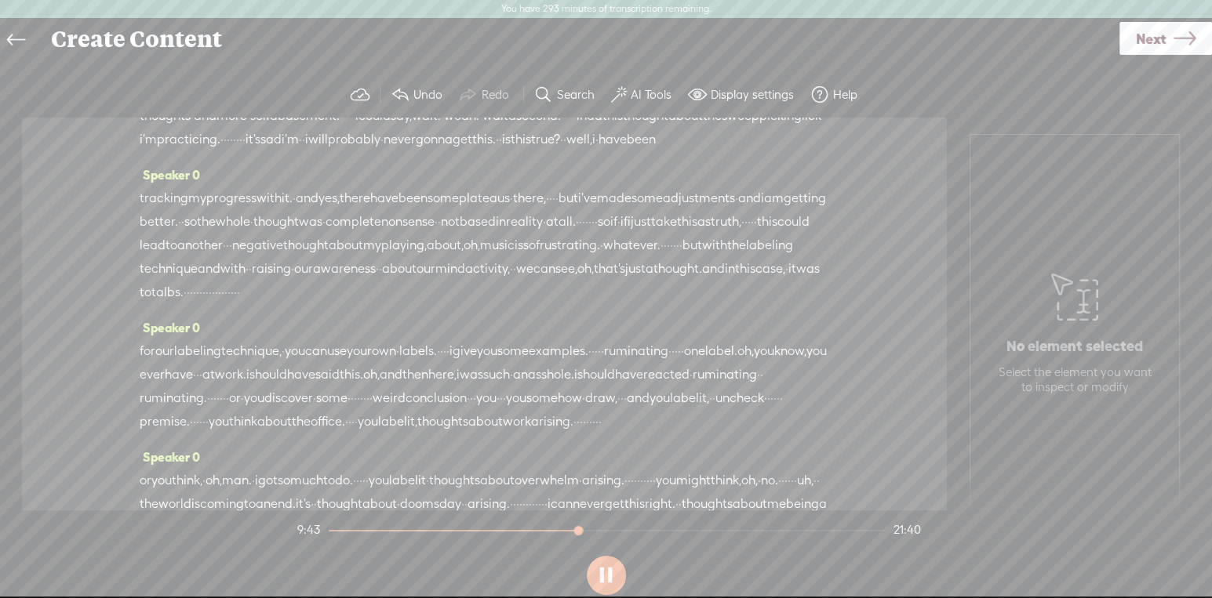
click at [616, 560] on button at bounding box center [606, 575] width 39 height 39
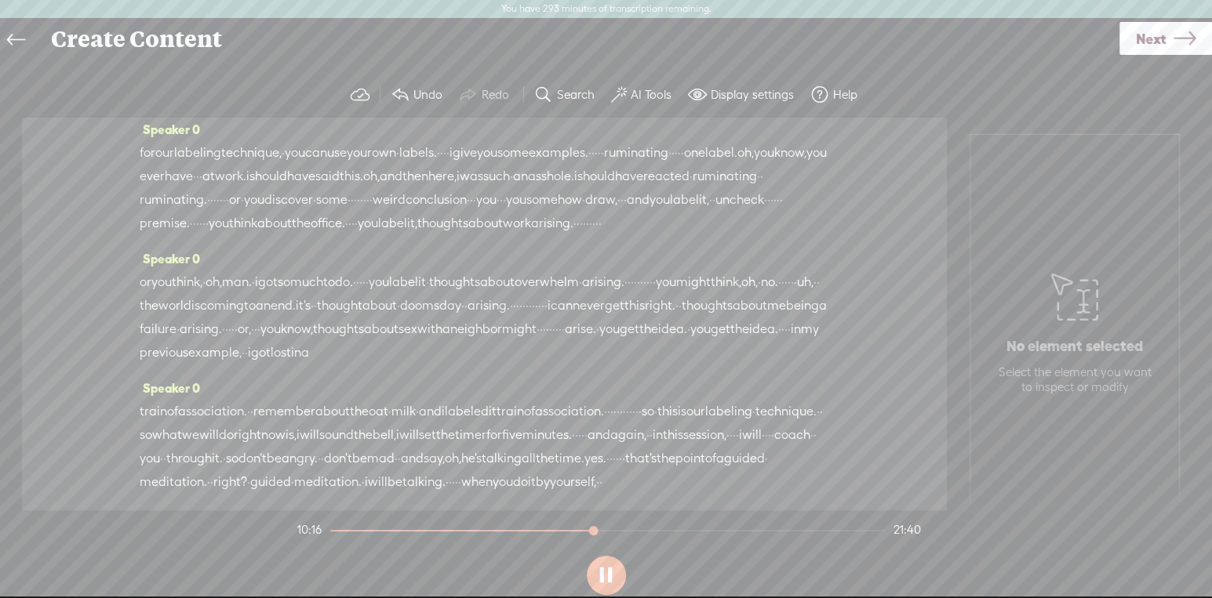
scroll to position [2454, 0]
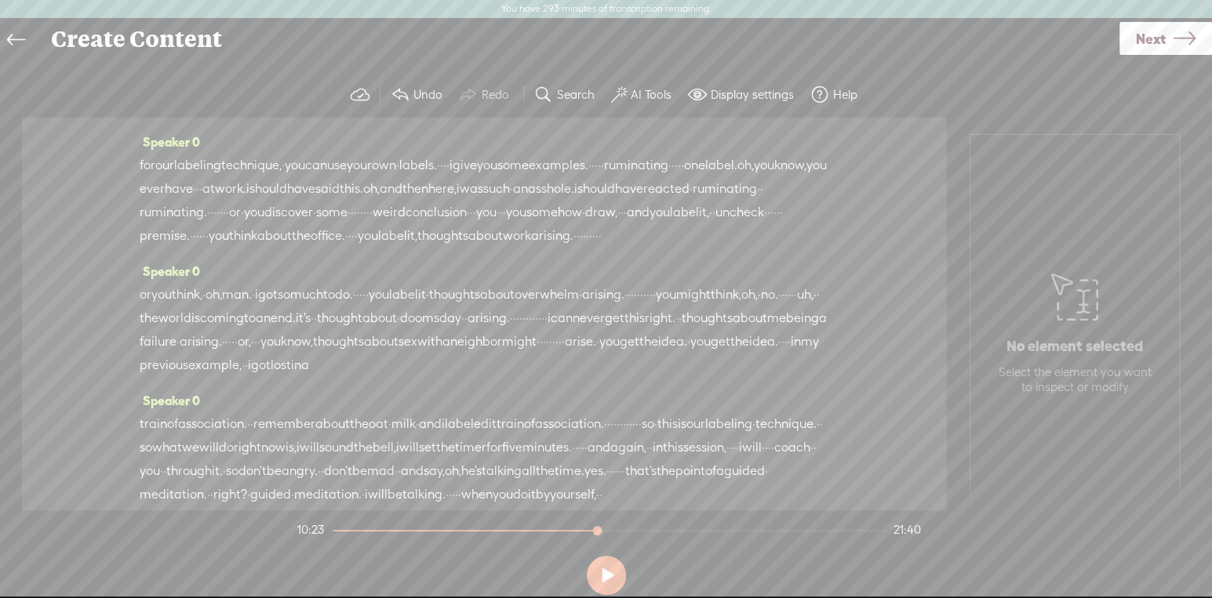
drag, startPoint x: 732, startPoint y: 204, endPoint x: 805, endPoint y: 198, distance: 73.9
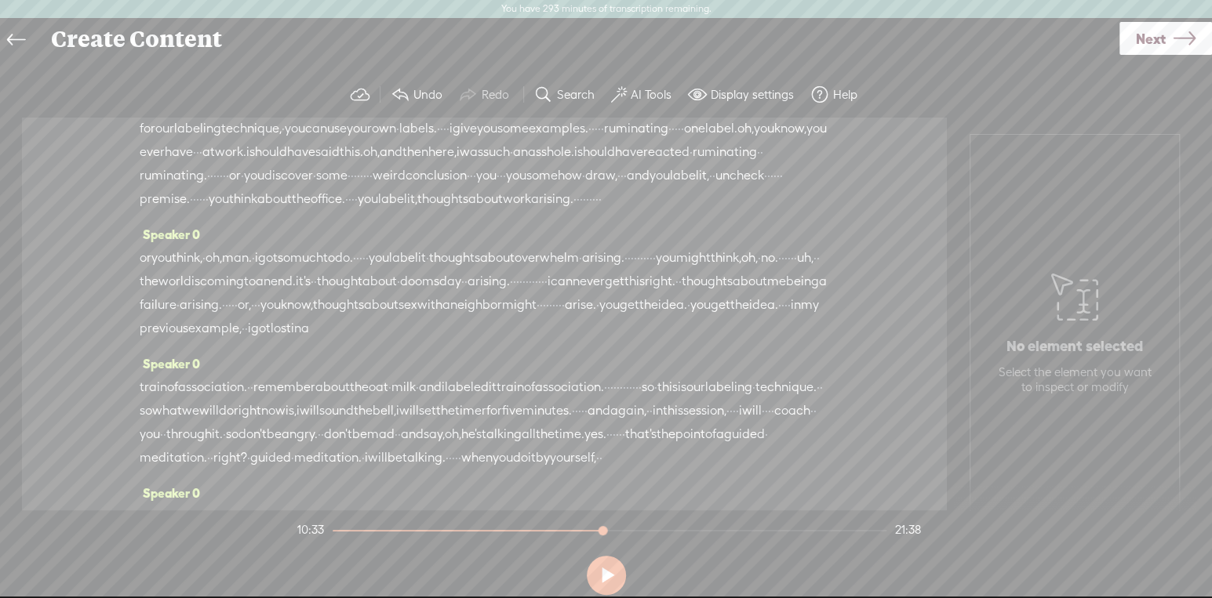
drag, startPoint x: 521, startPoint y: 209, endPoint x: 575, endPoint y: 208, distance: 54.1
drag, startPoint x: 501, startPoint y: 212, endPoint x: 512, endPoint y: 211, distance: 11.0
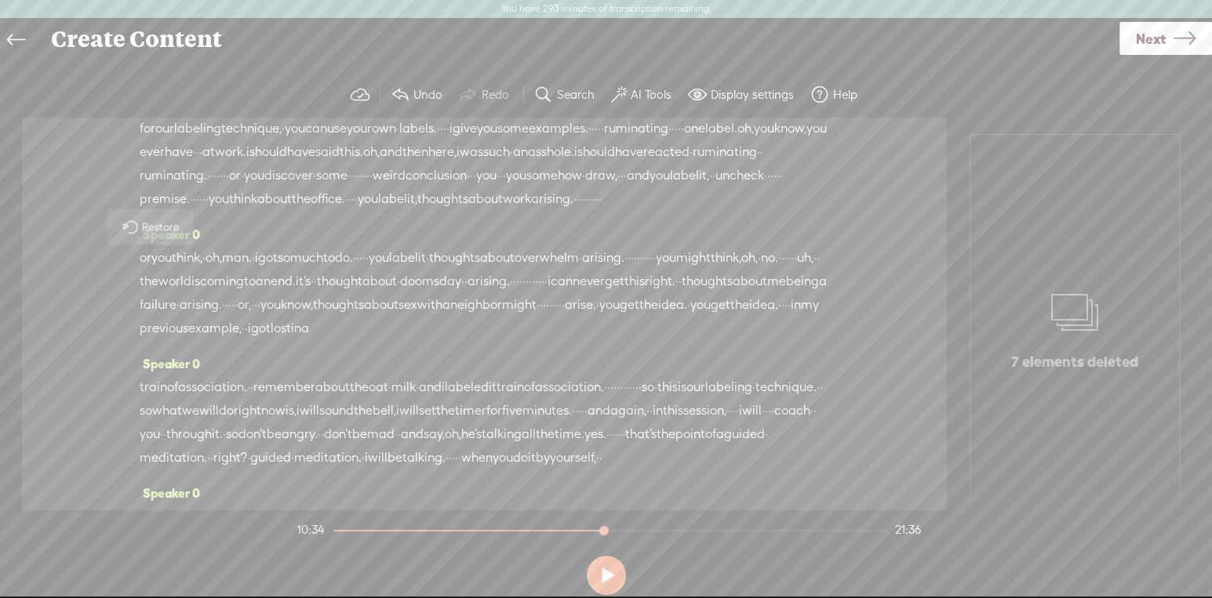
drag, startPoint x: 503, startPoint y: 207, endPoint x: 517, endPoint y: 207, distance: 13.3
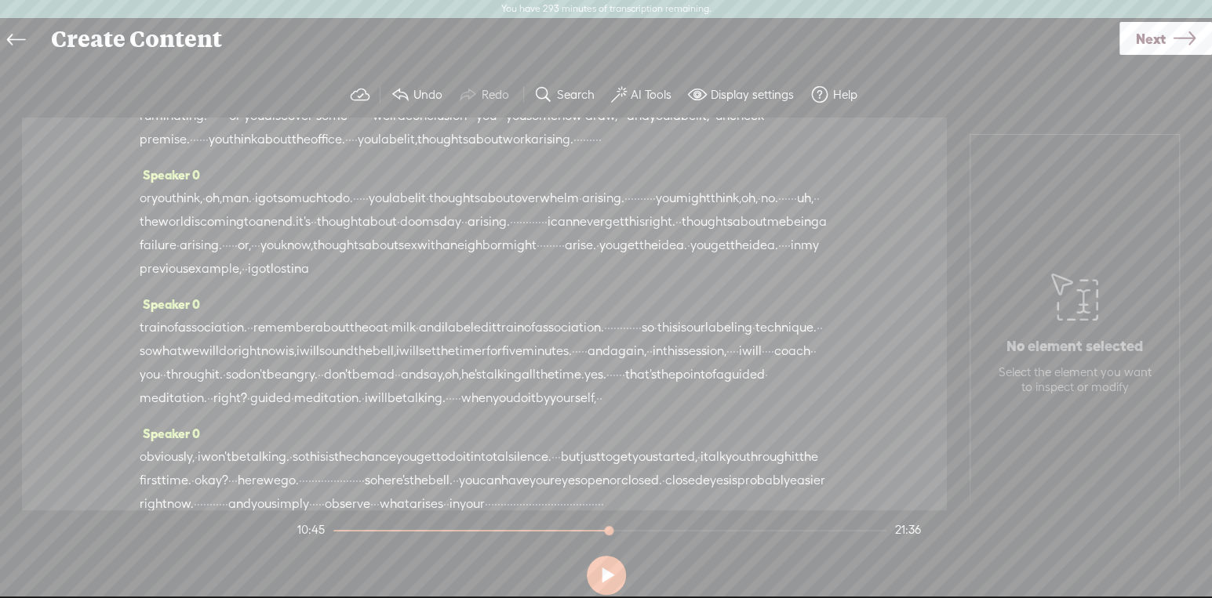
drag, startPoint x: 728, startPoint y: 234, endPoint x: 661, endPoint y: 234, distance: 66.7
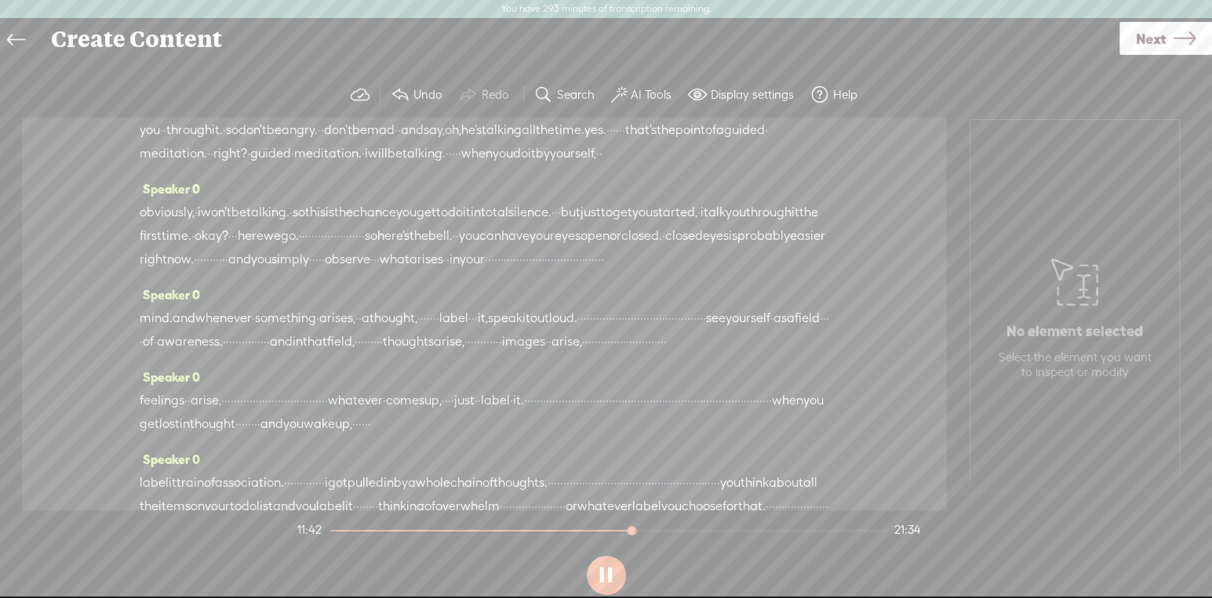
scroll to position [2801, 0]
drag, startPoint x: 428, startPoint y: 252, endPoint x: 565, endPoint y: 249, distance: 137.3
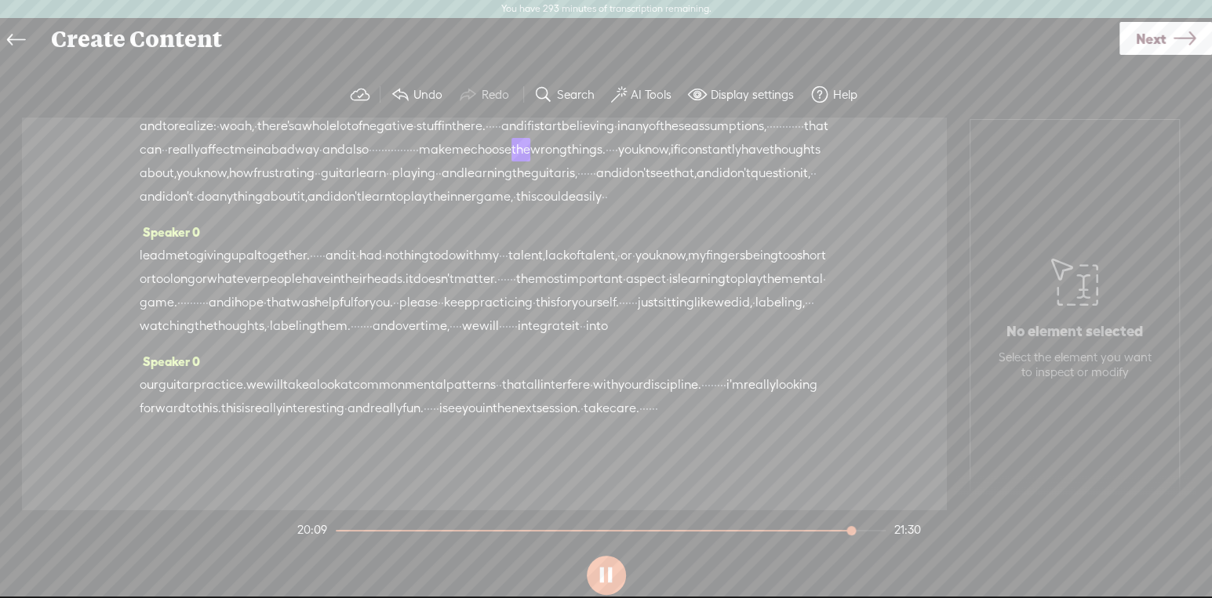
scroll to position [4484, 0]
drag, startPoint x: 436, startPoint y: 257, endPoint x: 249, endPoint y: 256, distance: 186.6
click at [249, 209] on div "and to realize: · [GEOGRAPHIC_DATA], · there's a whole lot of negative · stuff …" at bounding box center [484, 161] width 689 height 94
click at [229, 185] on span "how" at bounding box center [241, 174] width 24 height 24
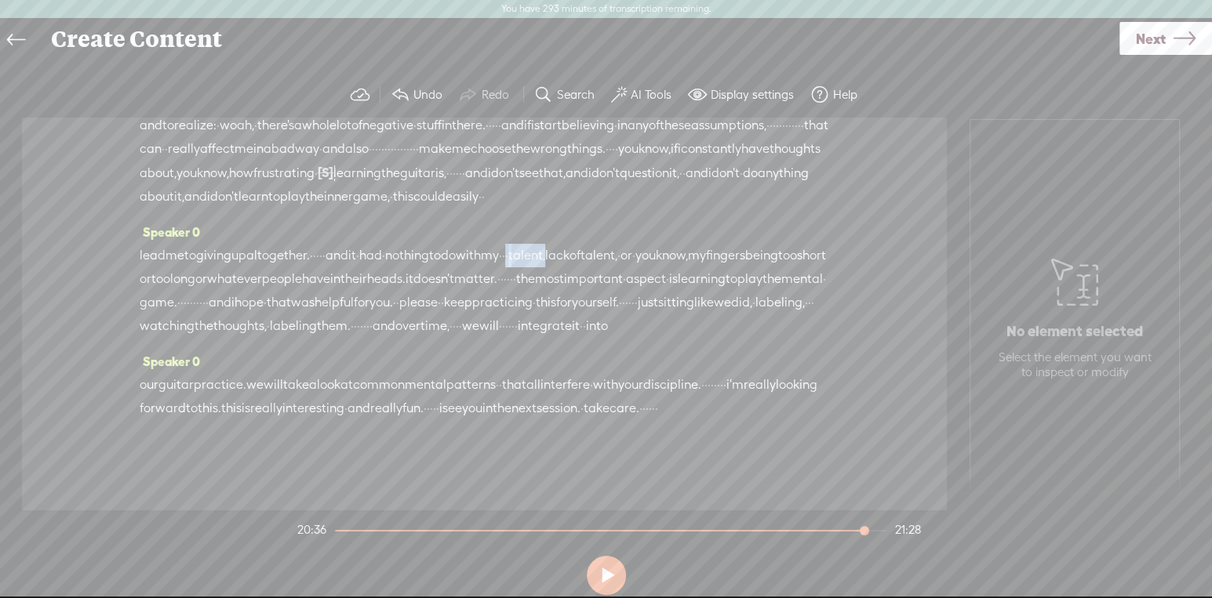
drag, startPoint x: 683, startPoint y: 216, endPoint x: 638, endPoint y: 222, distance: 45.8
click at [638, 244] on div "lead me to giving up altogether. · · · · · and it · had · nothing to do with my…" at bounding box center [484, 291] width 689 height 94
click at [429, 244] on span "nothing" at bounding box center [407, 256] width 44 height 24
drag, startPoint x: 636, startPoint y: 230, endPoint x: 596, endPoint y: 232, distance: 40.1
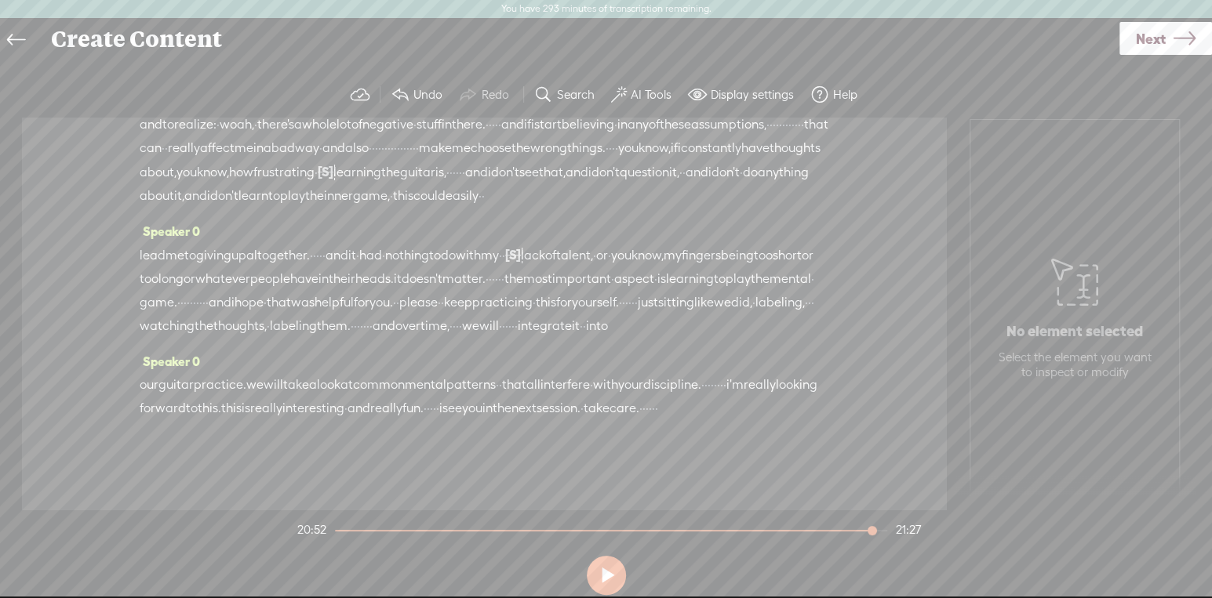
click at [596, 243] on div "lead me to giving up altogether. · · · · · and it · had · nothing to do with my…" at bounding box center [484, 290] width 689 height 95
click at [769, 267] on span "mental" at bounding box center [790, 279] width 42 height 24
drag, startPoint x: 689, startPoint y: 253, endPoint x: 763, endPoint y: 254, distance: 73.7
click at [763, 254] on div "lead me to giving up altogether. · · · · · and it · had · nothing to do with my…" at bounding box center [484, 290] width 689 height 96
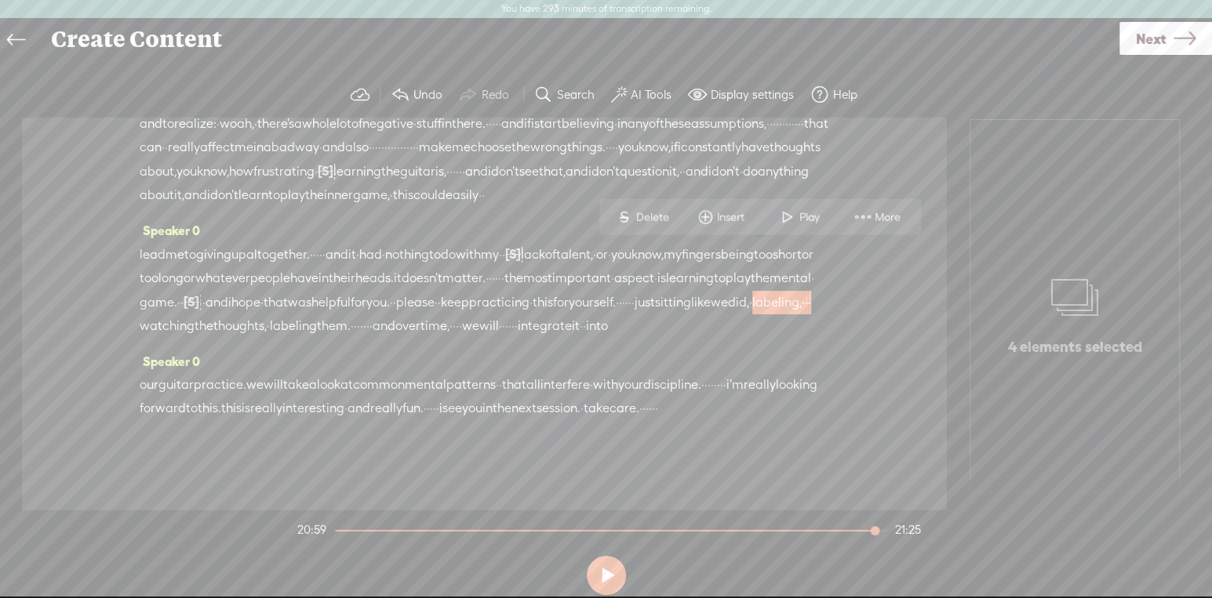
scroll to position [4625, 0]
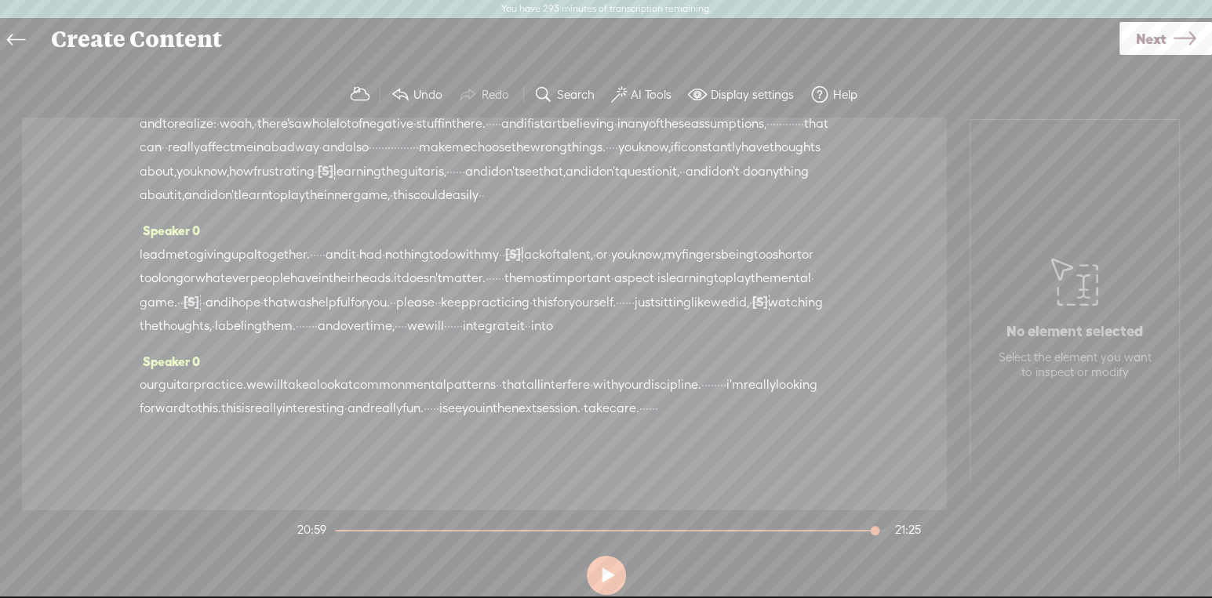
click at [655, 291] on span "sitting" at bounding box center [673, 303] width 36 height 24
drag, startPoint x: 675, startPoint y: 282, endPoint x: 703, endPoint y: 282, distance: 27.5
click at [703, 282] on div "lead me to giving up altogether. · · · · · and it · had · nothing to do with my…" at bounding box center [484, 290] width 689 height 96
click at [634, 291] on span "just" at bounding box center [644, 303] width 20 height 24
drag, startPoint x: 579, startPoint y: 303, endPoint x: 553, endPoint y: 306, distance: 26.8
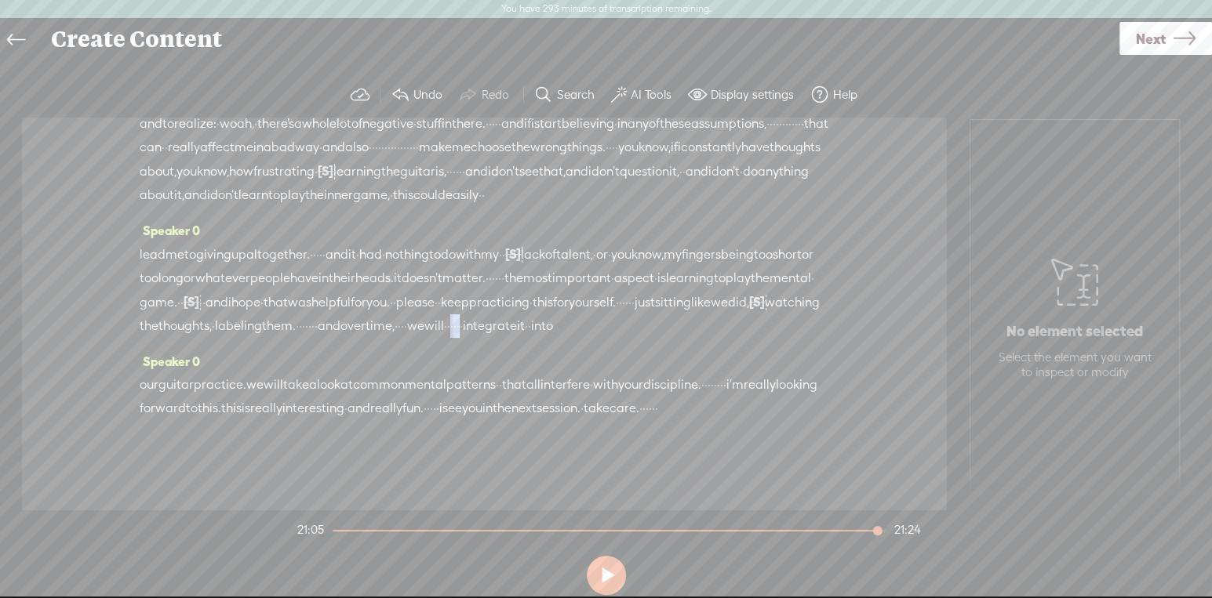
click at [553, 306] on div "lead me to giving up altogether. · · · · · and it · had · nothing to do with my…" at bounding box center [484, 290] width 689 height 96
click at [394, 314] on span "time," at bounding box center [379, 326] width 29 height 24
click at [1175, 46] on icon at bounding box center [1184, 39] width 22 height 40
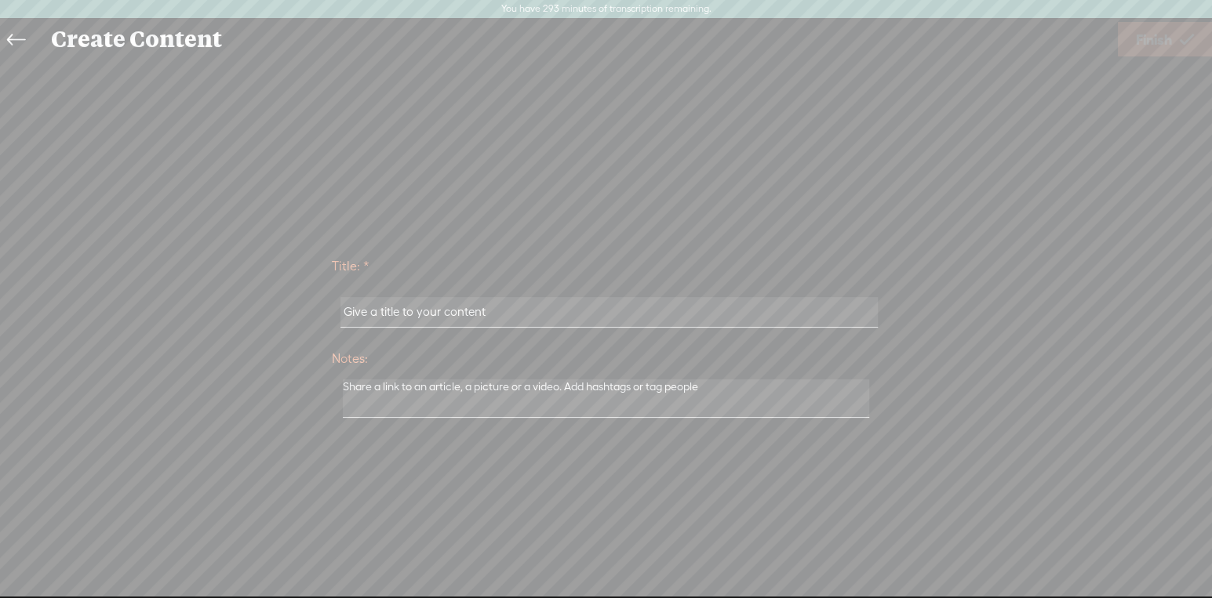
click at [492, 316] on input "text" at bounding box center [608, 312] width 537 height 31
drag, startPoint x: 492, startPoint y: 315, endPoint x: 342, endPoint y: 310, distance: 149.9
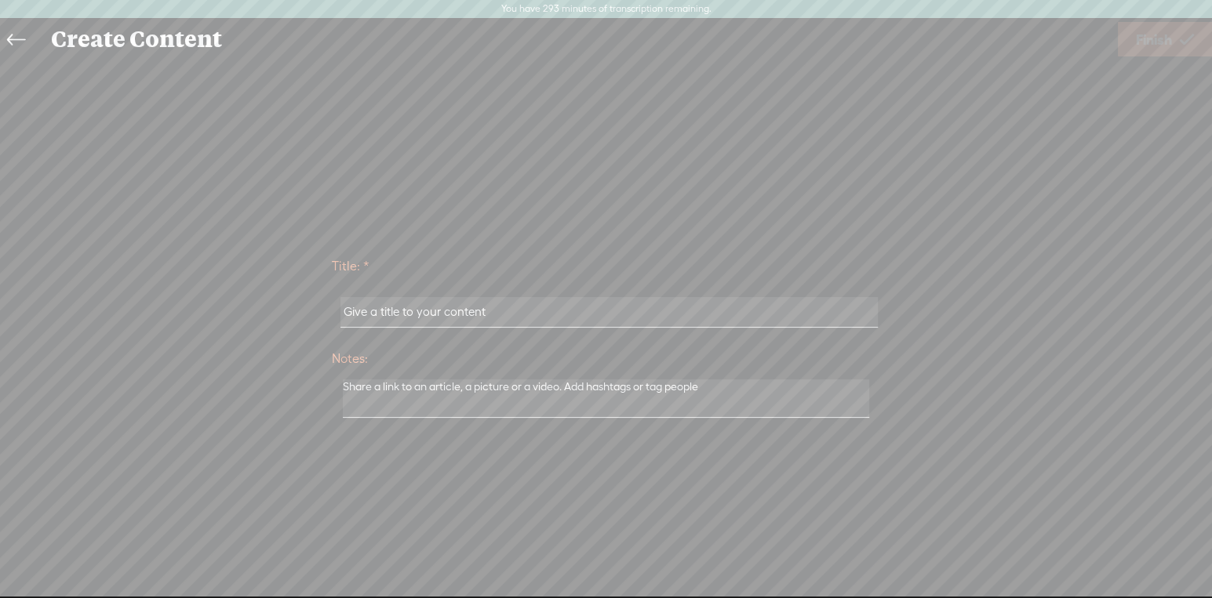
click at [342, 310] on input "text" at bounding box center [608, 312] width 537 height 31
drag, startPoint x: 449, startPoint y: 311, endPoint x: 474, endPoint y: 312, distance: 25.1
click at [449, 311] on input "text" at bounding box center [608, 312] width 537 height 31
click at [488, 310] on input "text" at bounding box center [608, 312] width 537 height 31
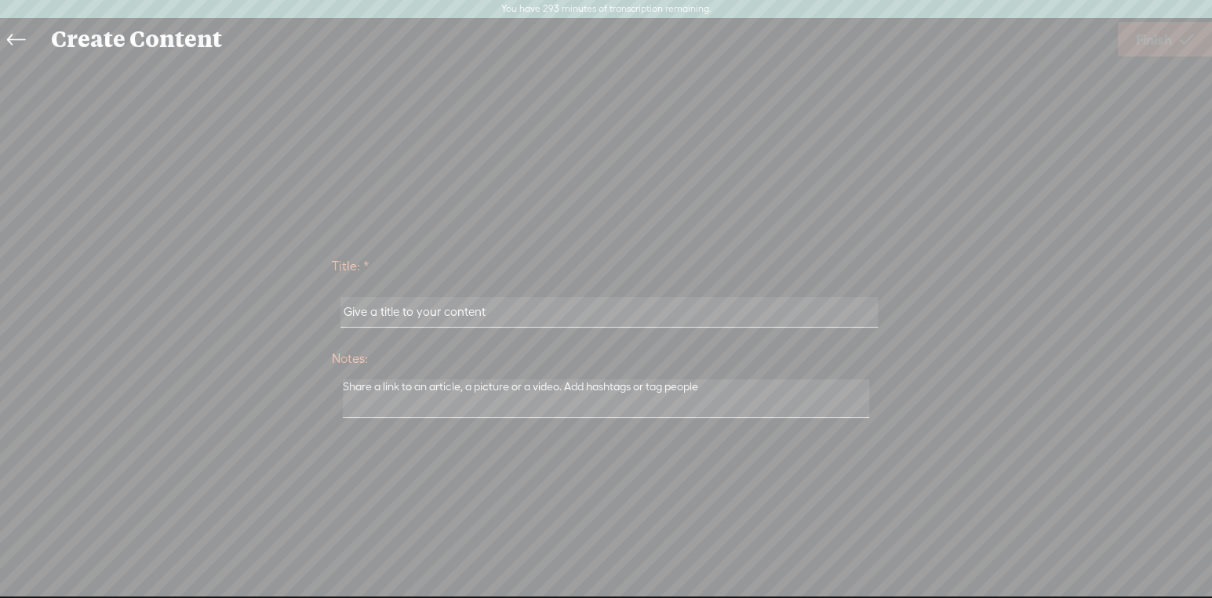
type input "x"
type input "X.2 Session Trebble Edit"
click at [1155, 42] on span "Finish" at bounding box center [1153, 40] width 36 height 40
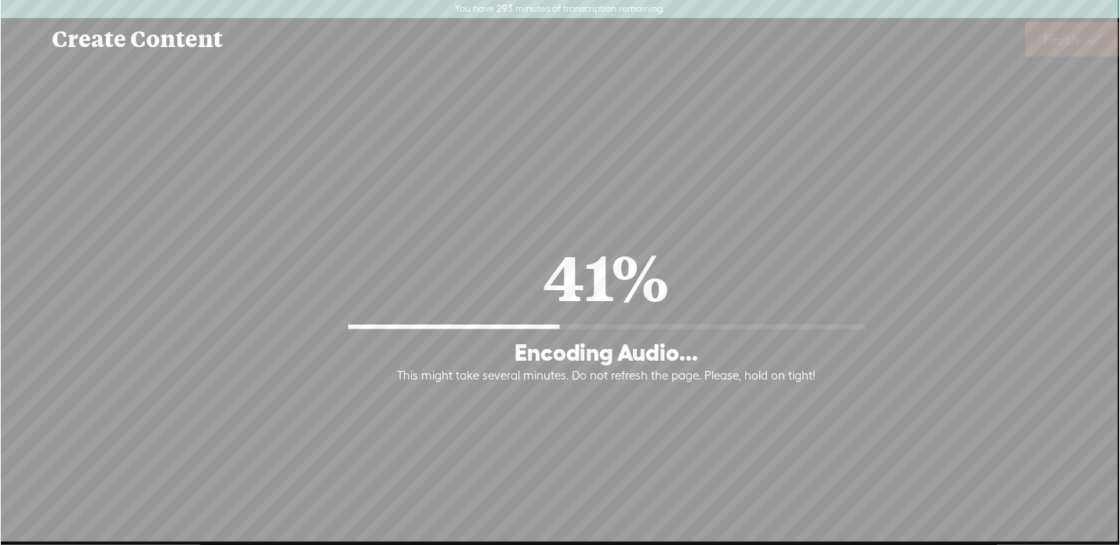
scroll to position [15, 0]
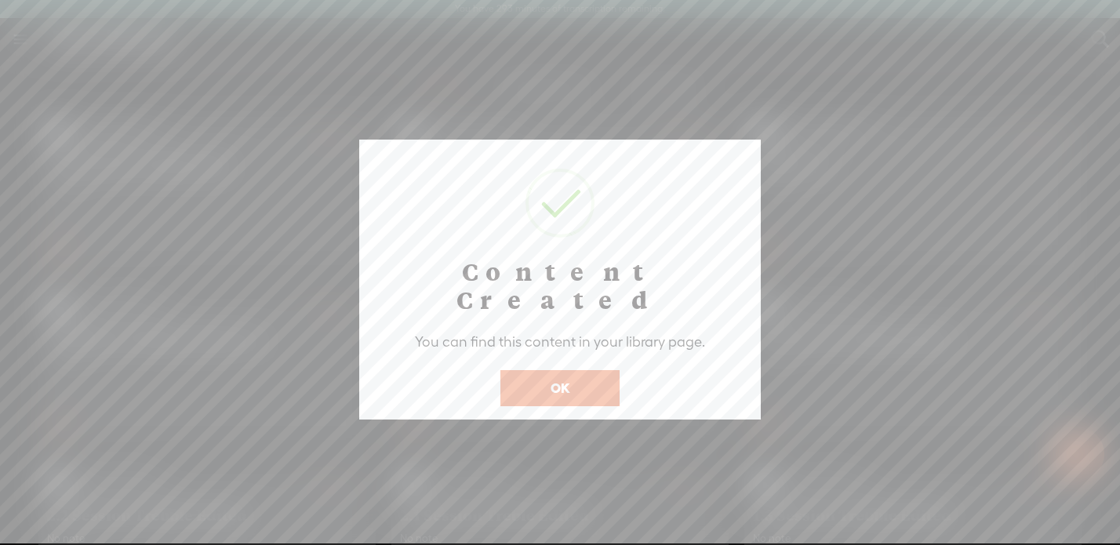
click at [563, 370] on button "OK" at bounding box center [559, 388] width 119 height 36
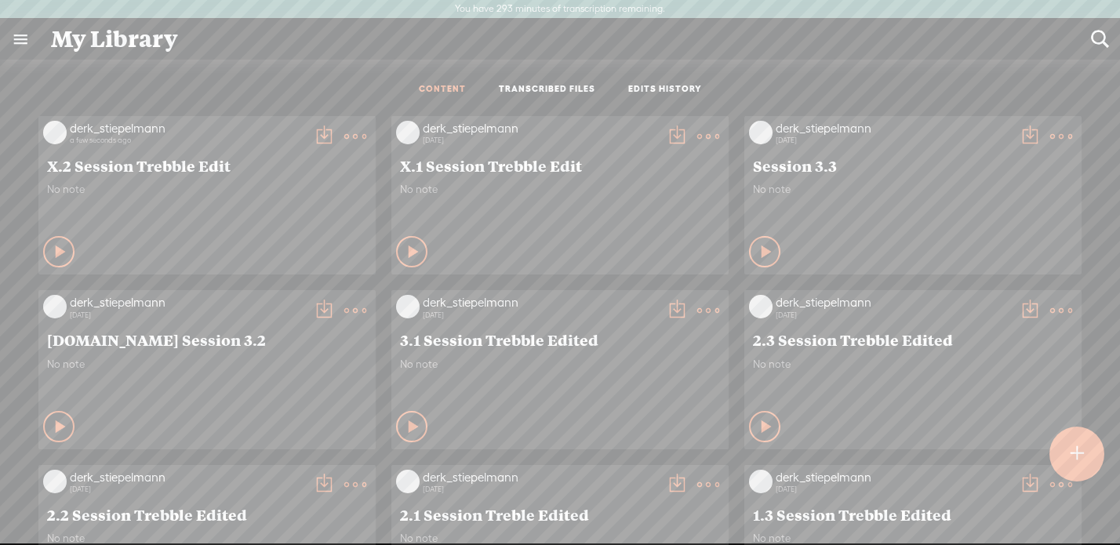
click at [313, 133] on t at bounding box center [324, 136] width 22 height 22
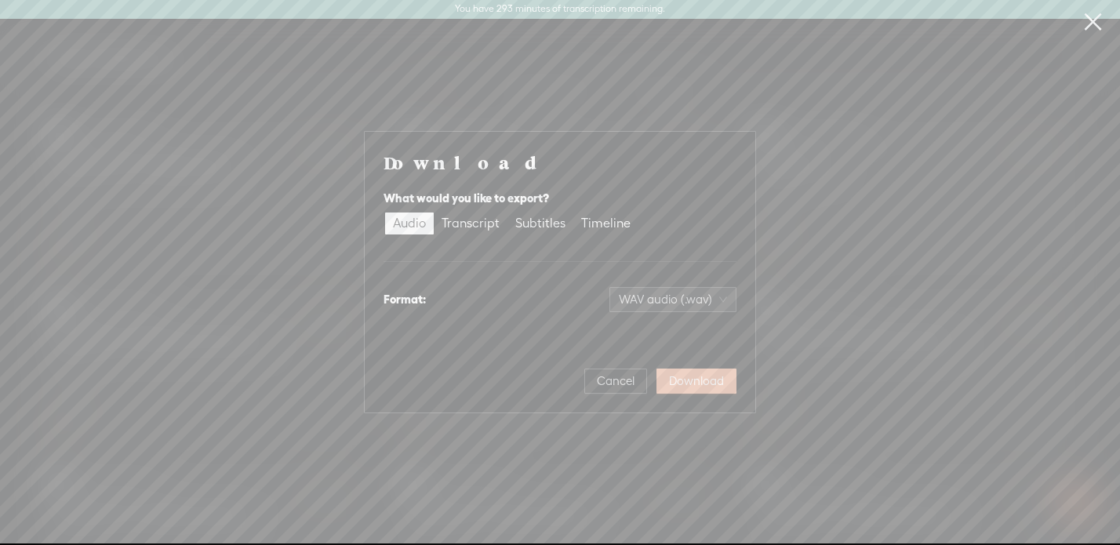
click at [718, 378] on span "Download" at bounding box center [696, 381] width 55 height 16
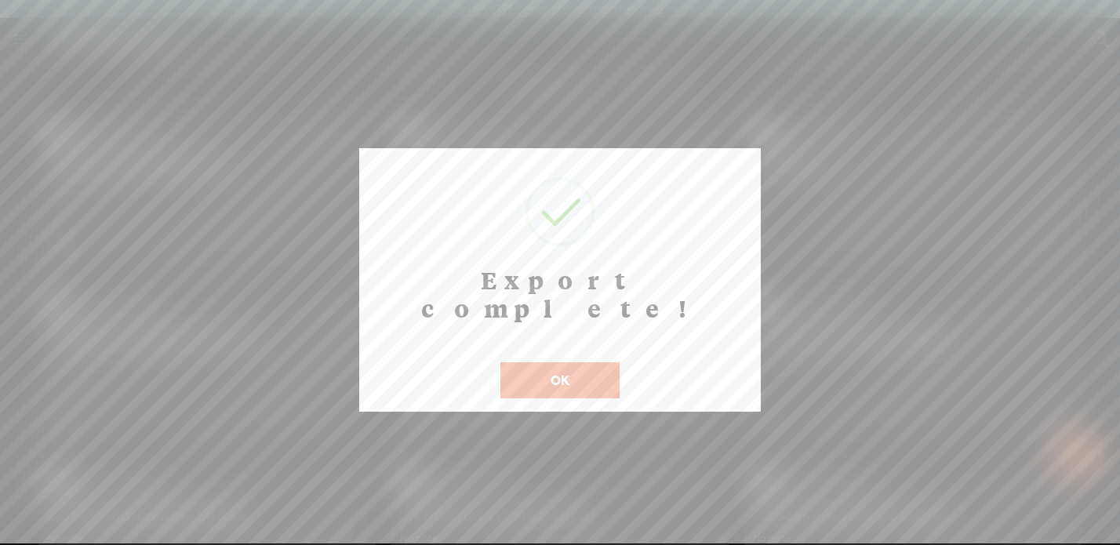
click at [567, 362] on button "OK" at bounding box center [559, 380] width 119 height 36
